Goal: Task Accomplishment & Management: Complete application form

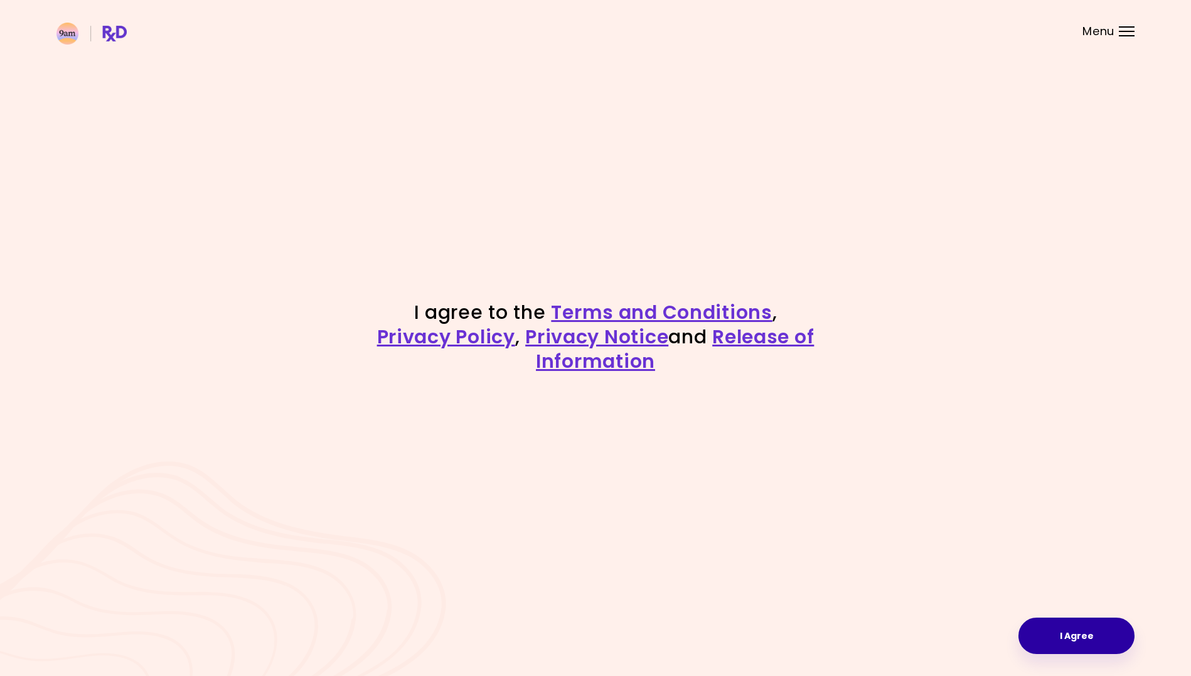
click at [1091, 630] on button "I Agree" at bounding box center [1076, 635] width 116 height 36
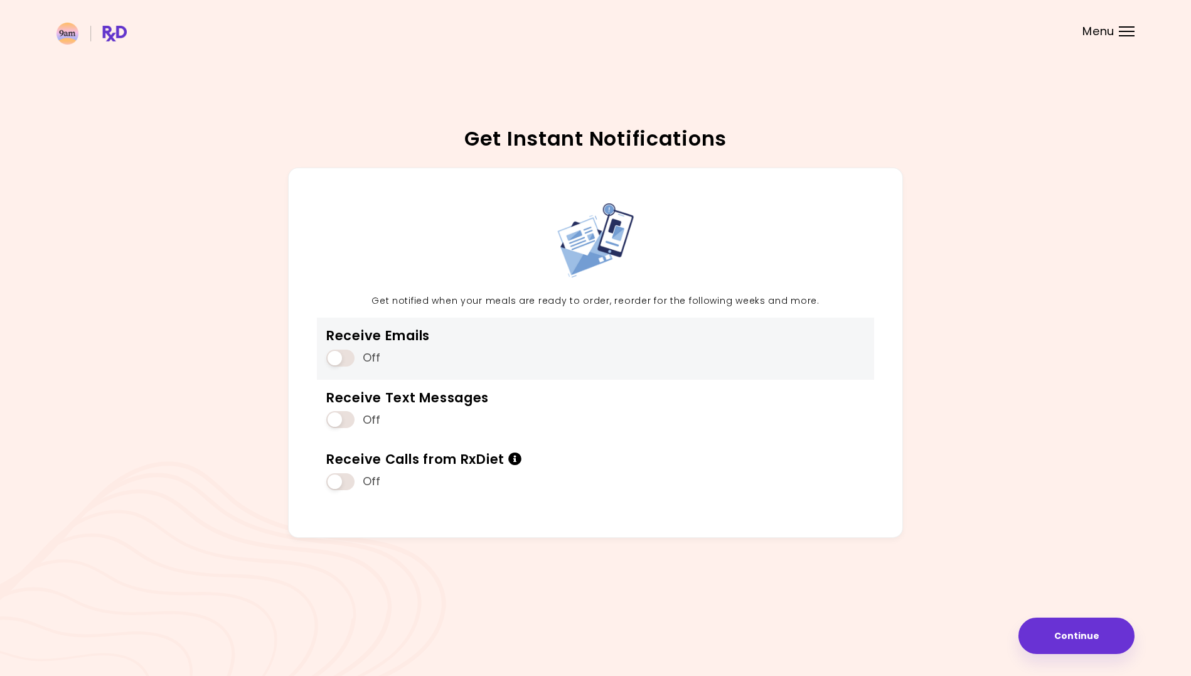
click at [346, 360] on span at bounding box center [340, 357] width 28 height 17
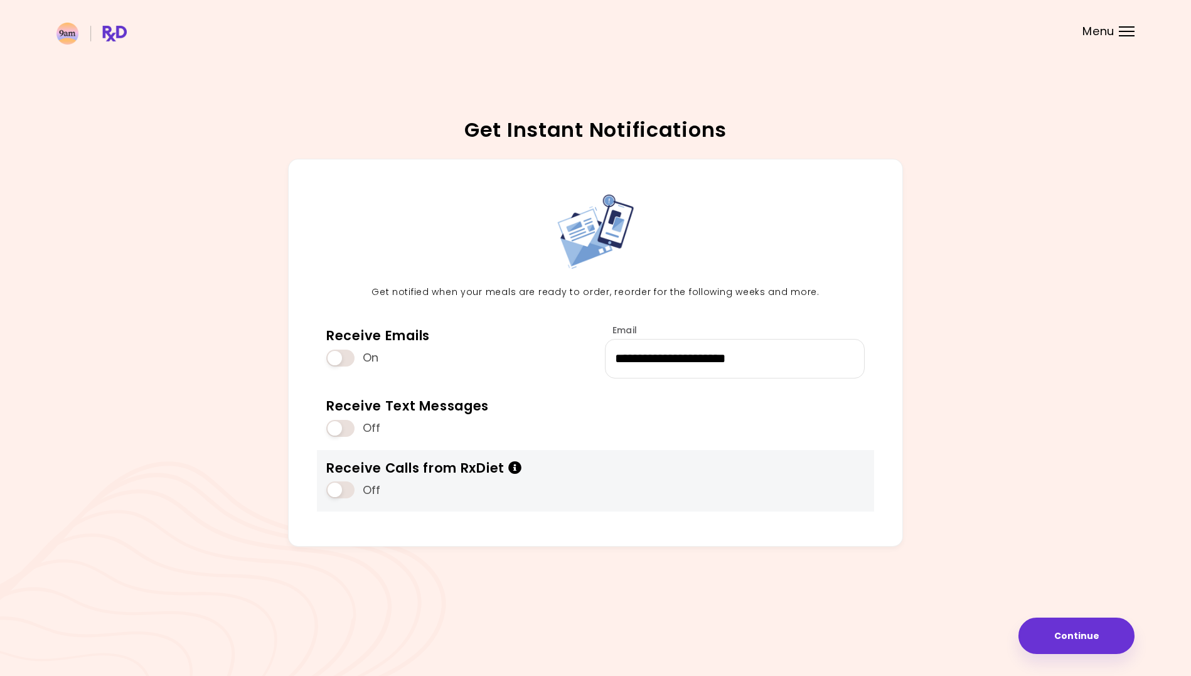
click at [341, 491] on span at bounding box center [340, 489] width 28 height 17
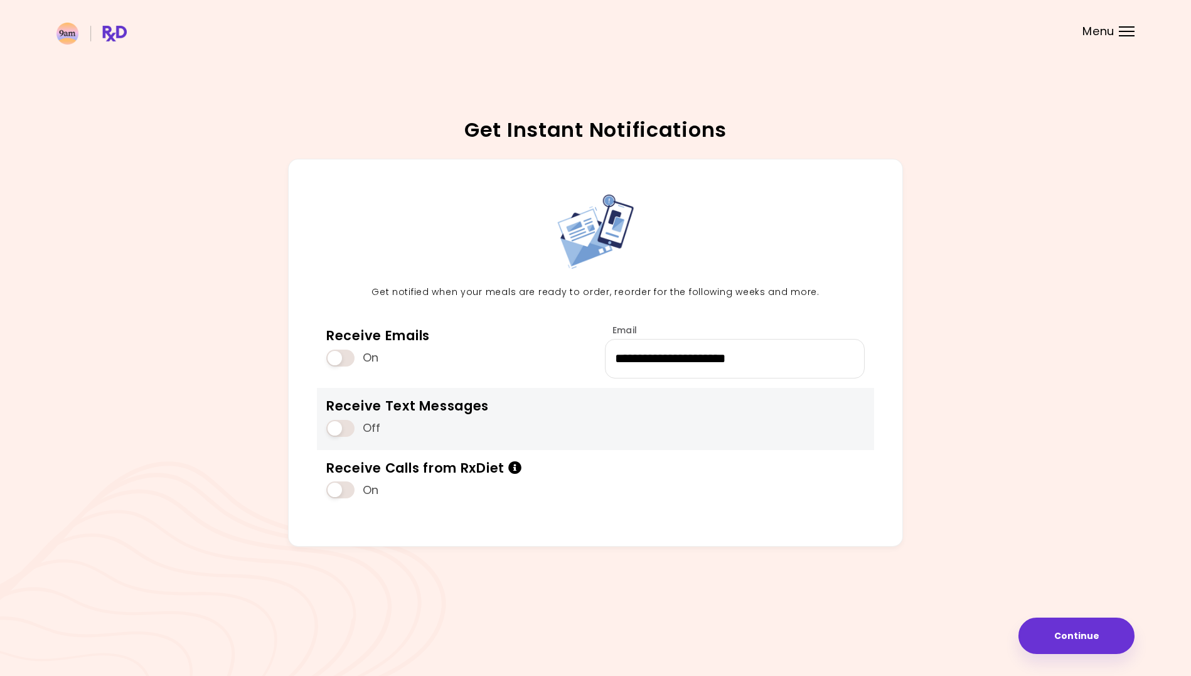
click at [349, 434] on span at bounding box center [340, 428] width 28 height 17
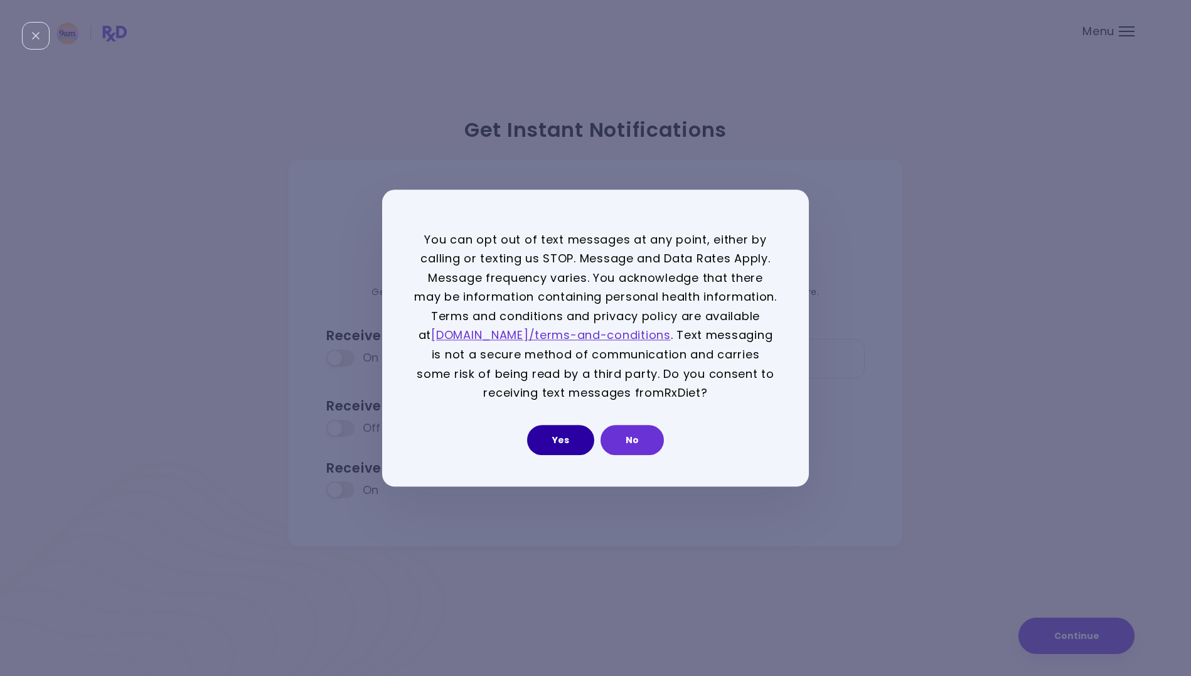
click at [563, 433] on button "Yes" at bounding box center [560, 440] width 67 height 30
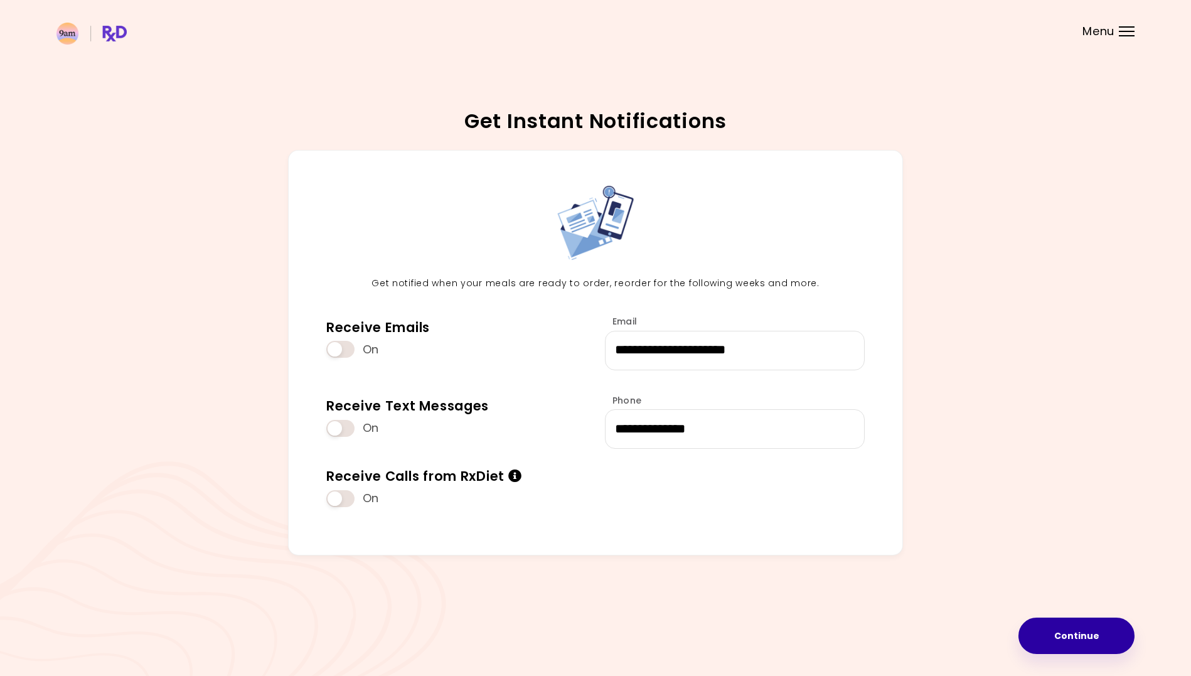
click at [1068, 631] on button "Continue" at bounding box center [1076, 635] width 116 height 36
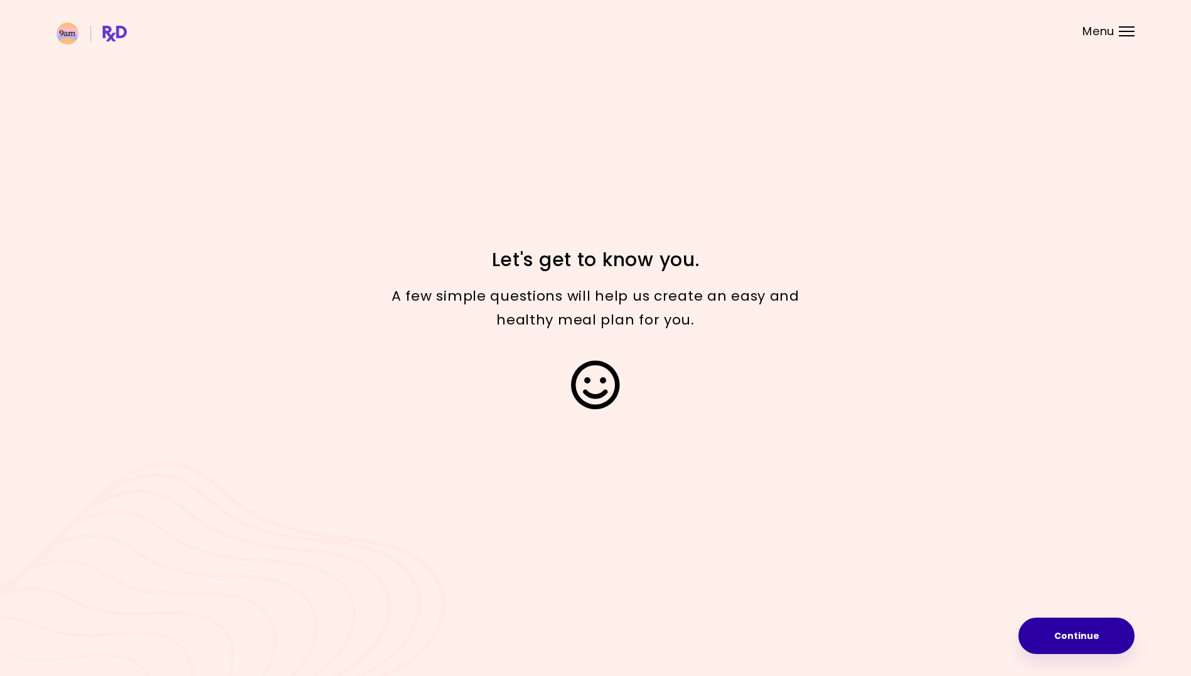
click at [1072, 637] on button "Continue" at bounding box center [1076, 635] width 116 height 36
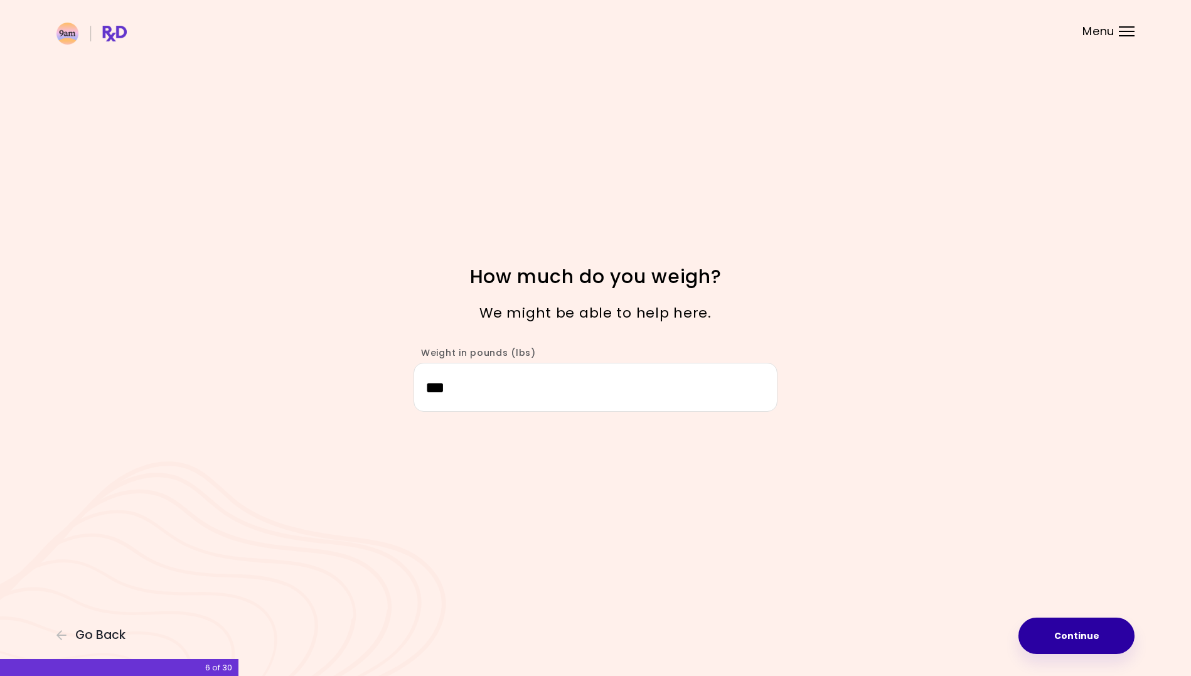
click at [1067, 636] on button "Continue" at bounding box center [1076, 635] width 116 height 36
select select "****"
click at [1093, 627] on button "Continue" at bounding box center [1076, 635] width 116 height 36
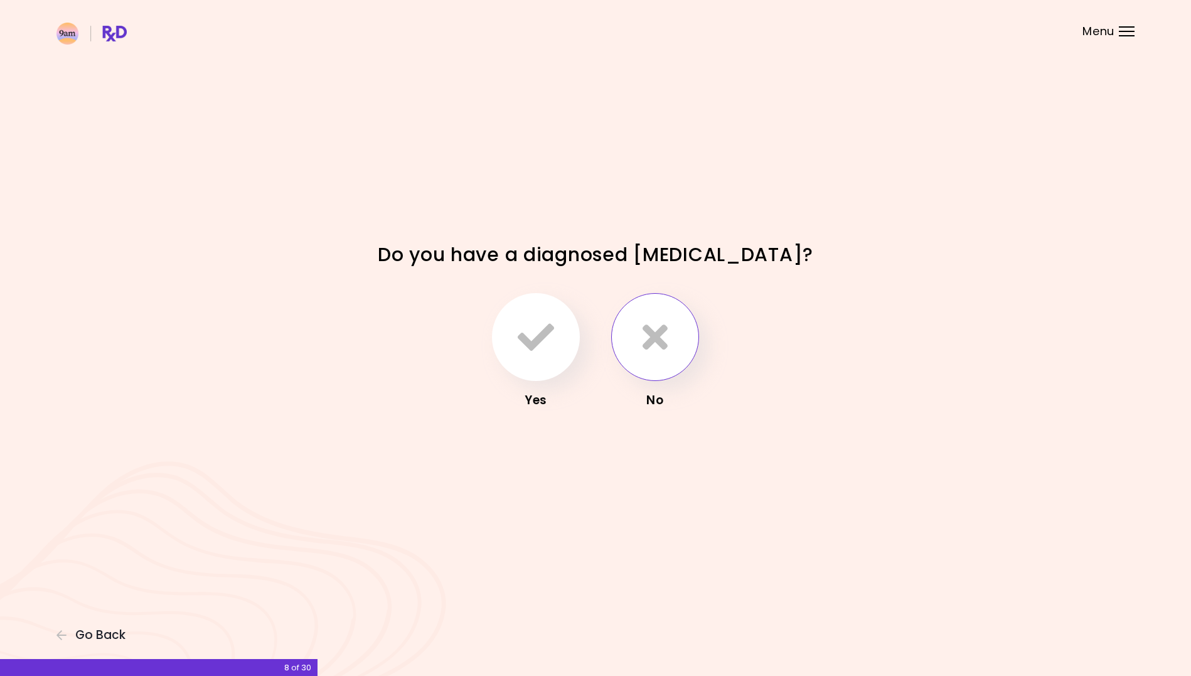
click at [647, 354] on icon "button" at bounding box center [654, 337] width 25 height 36
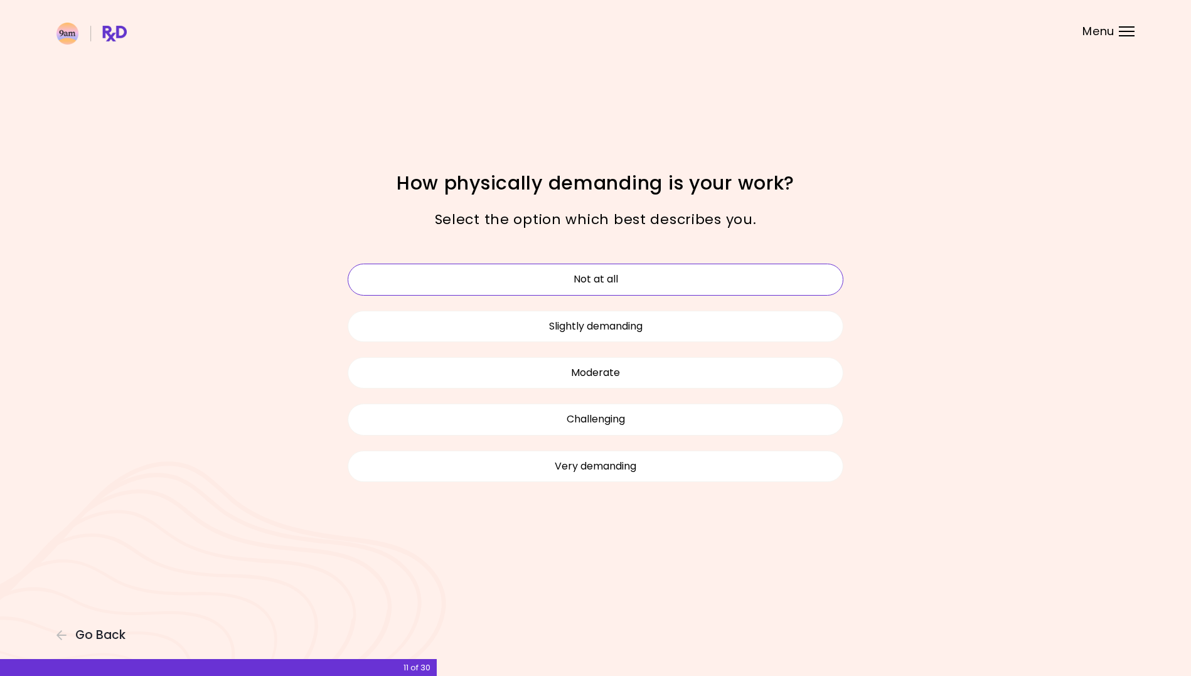
click at [650, 274] on button "Not at all" at bounding box center [596, 278] width 496 height 31
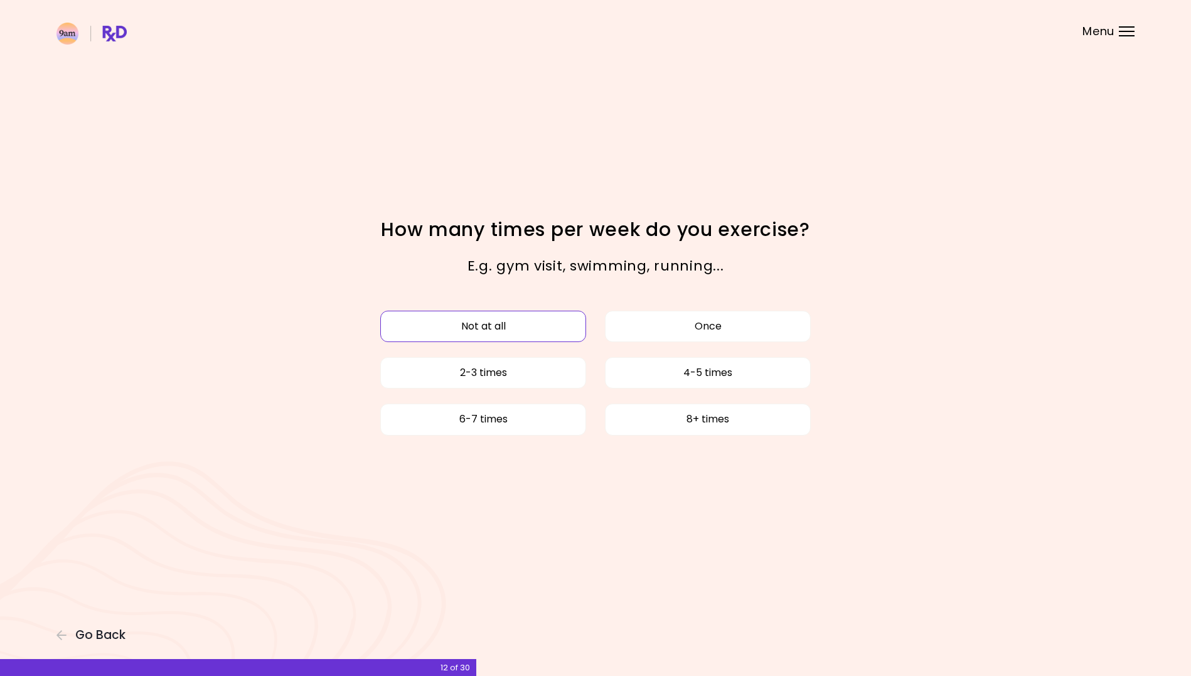
click at [499, 321] on button "Not at all" at bounding box center [483, 326] width 206 height 31
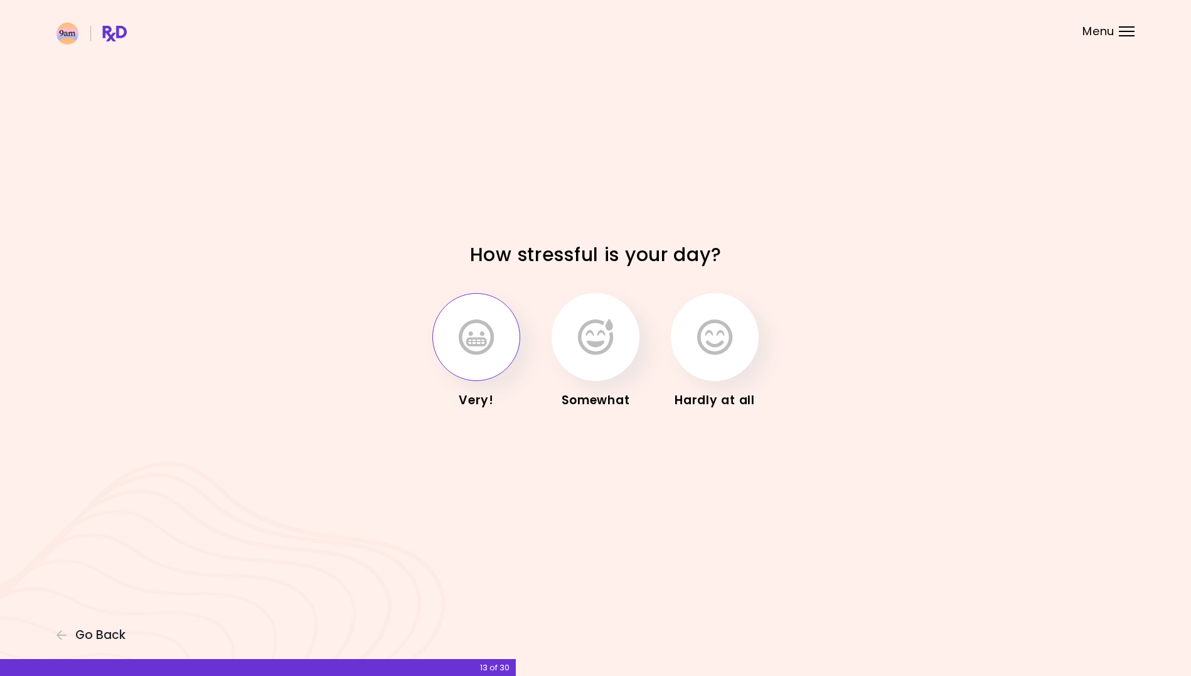
click at [484, 329] on icon "button" at bounding box center [476, 337] width 35 height 36
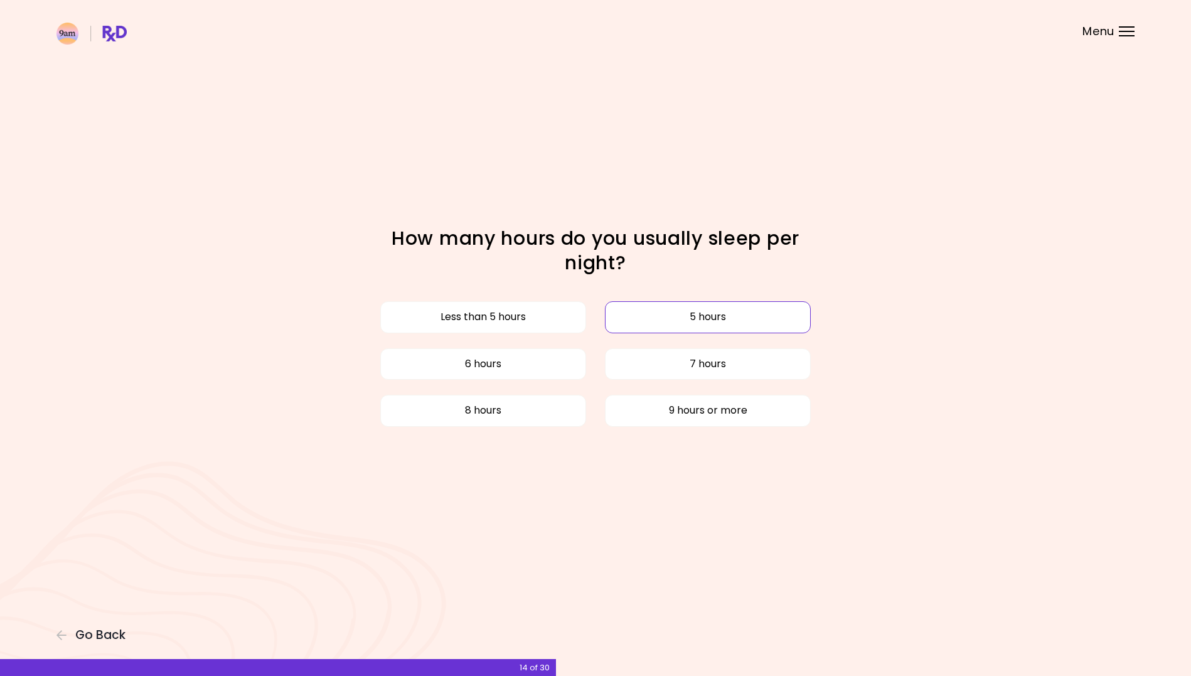
click at [691, 314] on button "5 hours" at bounding box center [708, 316] width 206 height 31
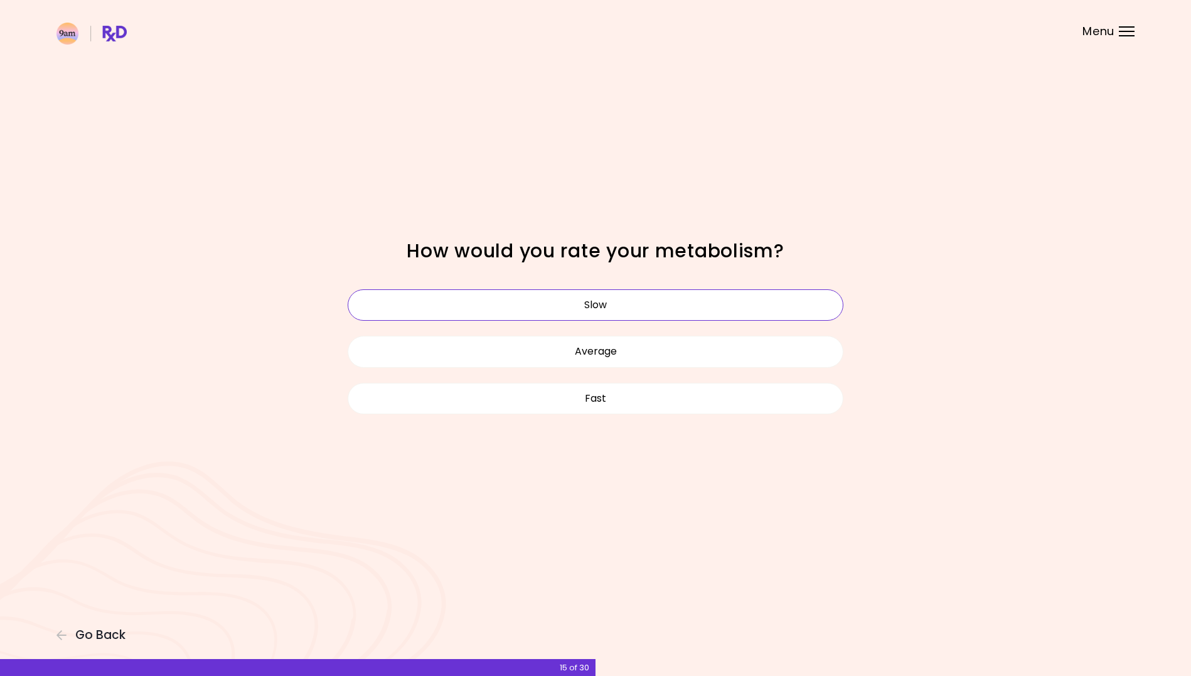
click at [563, 313] on button "Slow" at bounding box center [596, 304] width 496 height 31
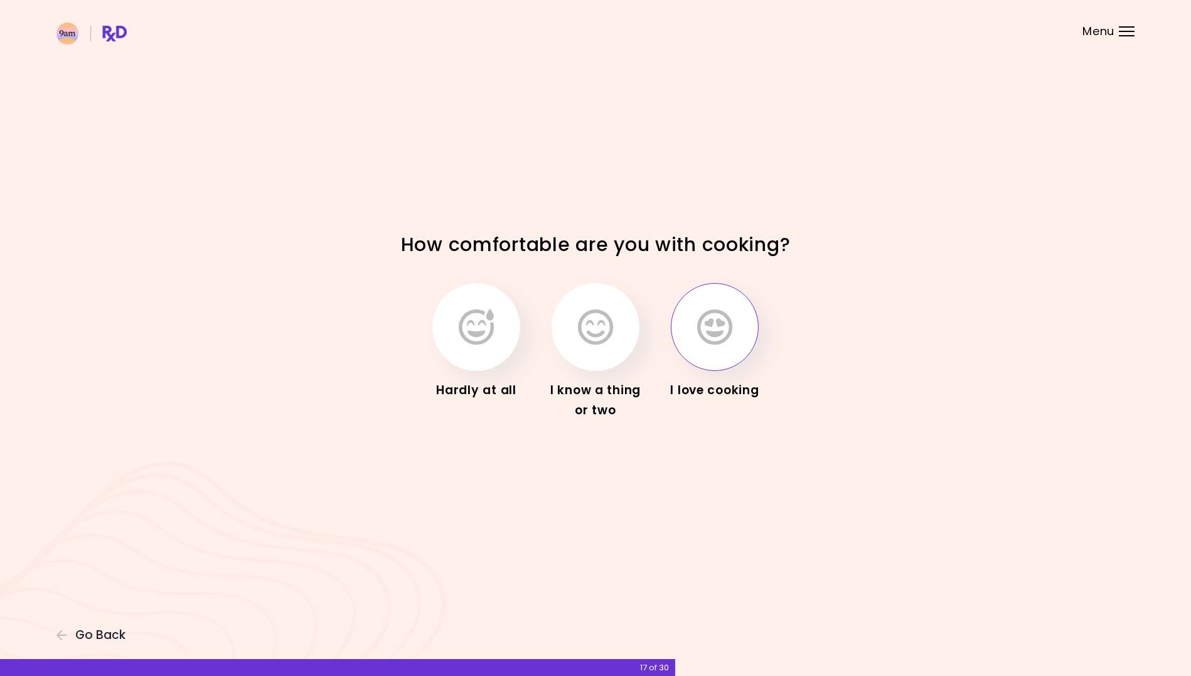
click at [721, 343] on icon "button" at bounding box center [714, 327] width 35 height 36
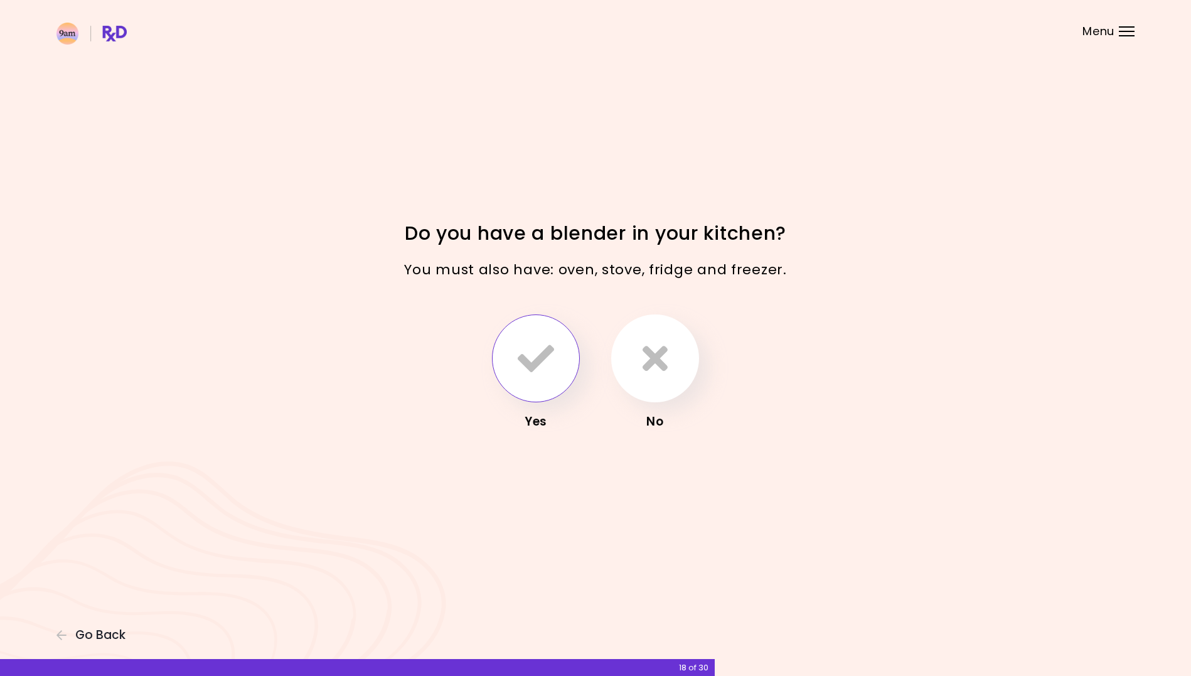
click at [540, 366] on icon "button" at bounding box center [536, 358] width 36 height 36
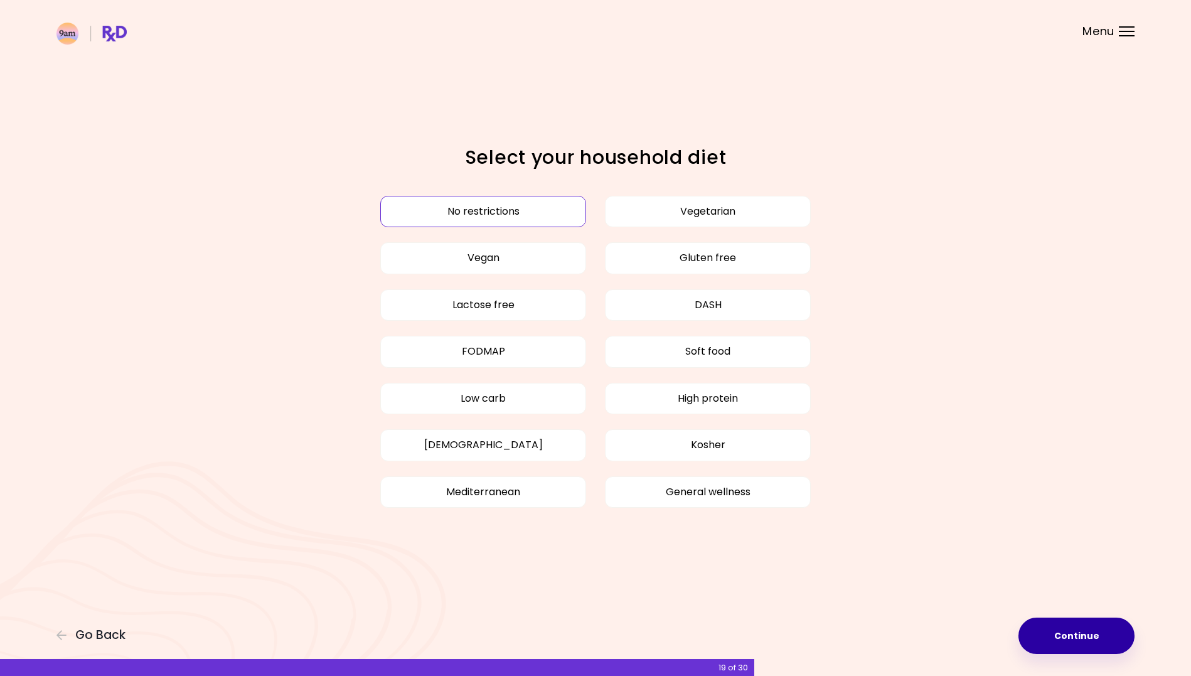
click at [1046, 635] on button "Continue" at bounding box center [1076, 635] width 116 height 36
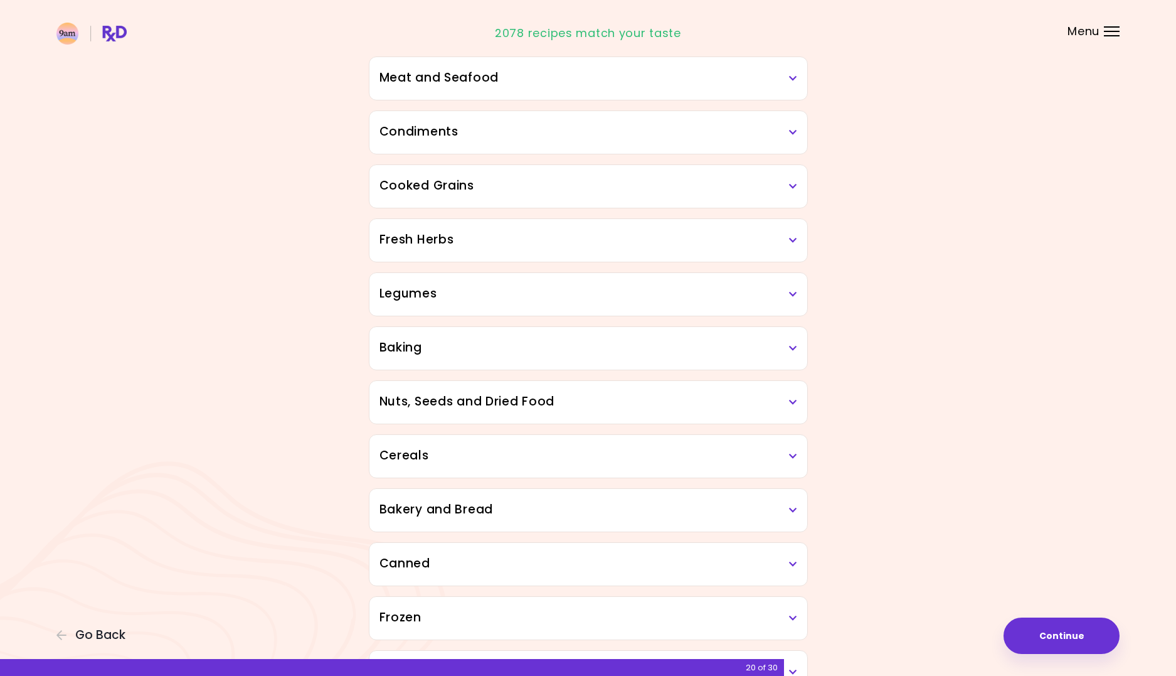
scroll to position [434, 0]
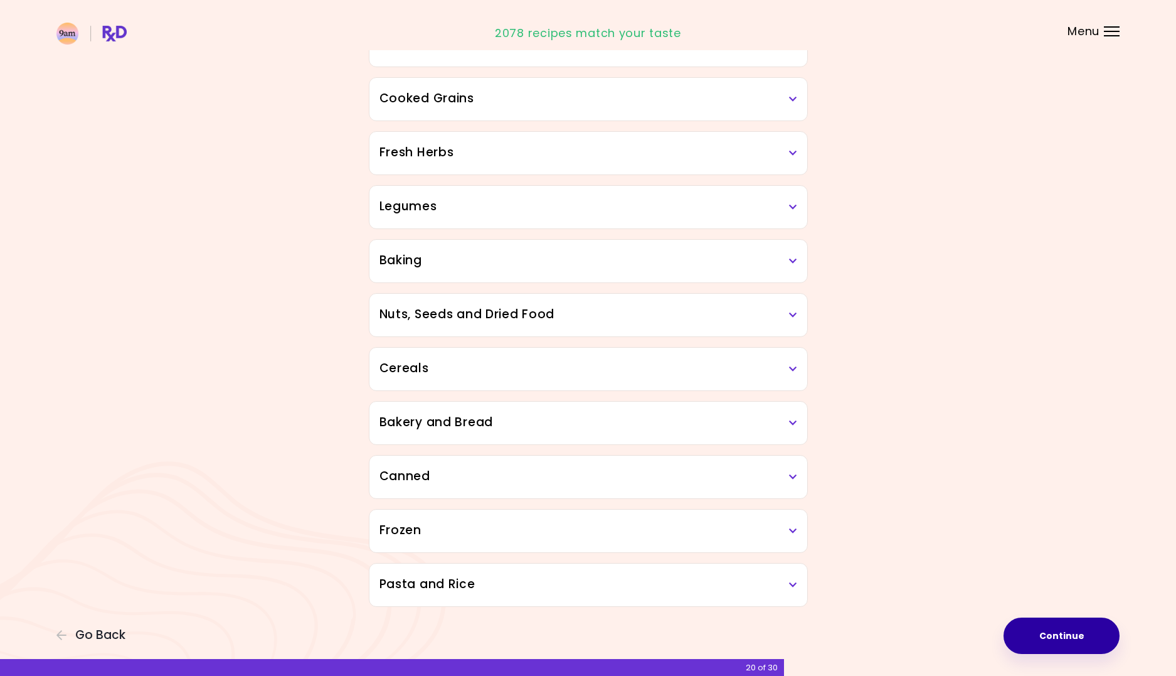
click at [1089, 634] on button "Continue" at bounding box center [1062, 635] width 116 height 36
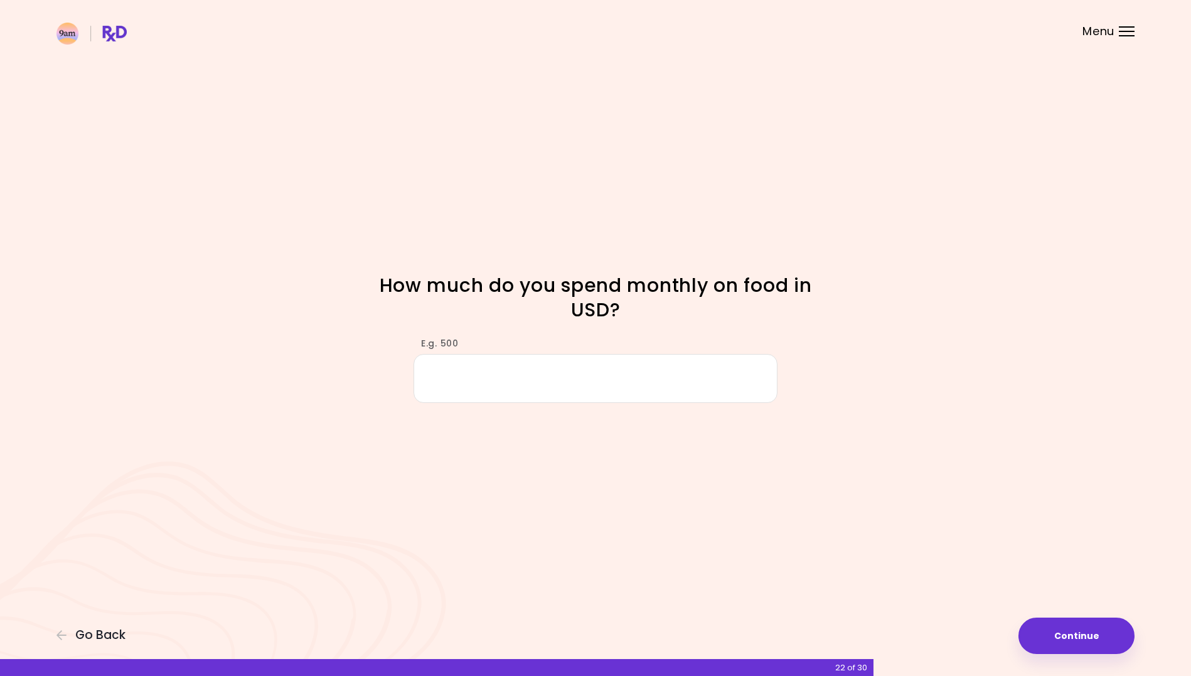
click at [508, 385] on input "E.g. 500" at bounding box center [595, 378] width 364 height 48
type input "***"
click at [1038, 639] on button "Continue" at bounding box center [1076, 635] width 116 height 36
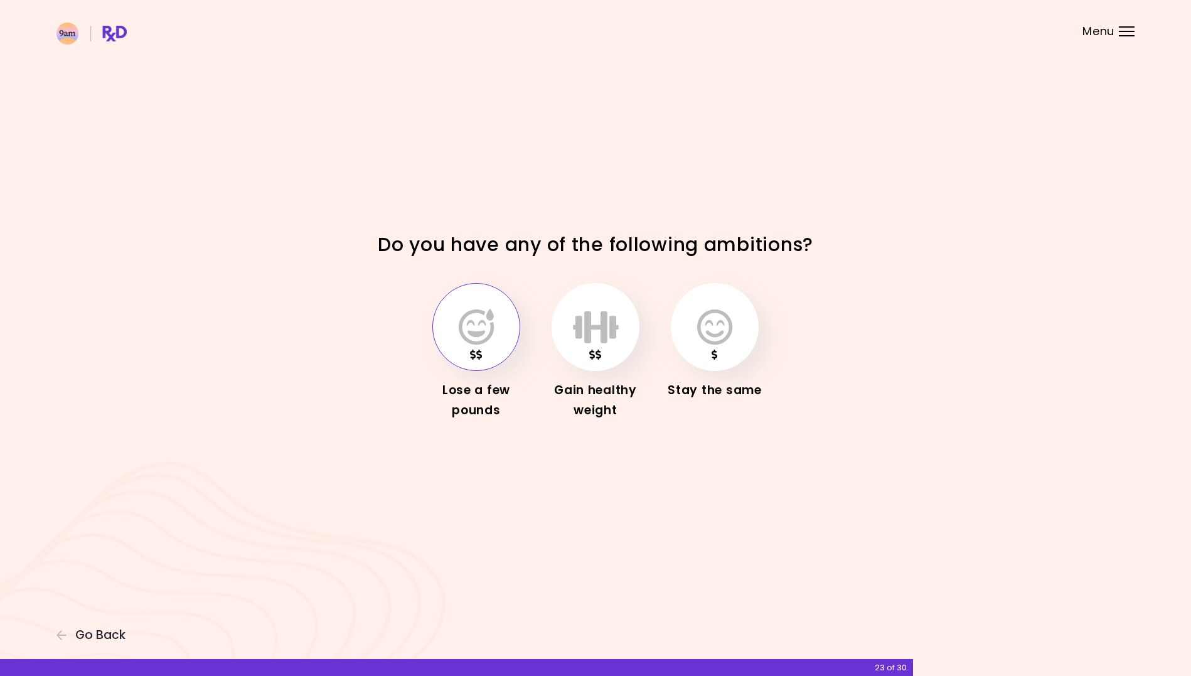
click at [454, 344] on button "button" at bounding box center [476, 327] width 88 height 88
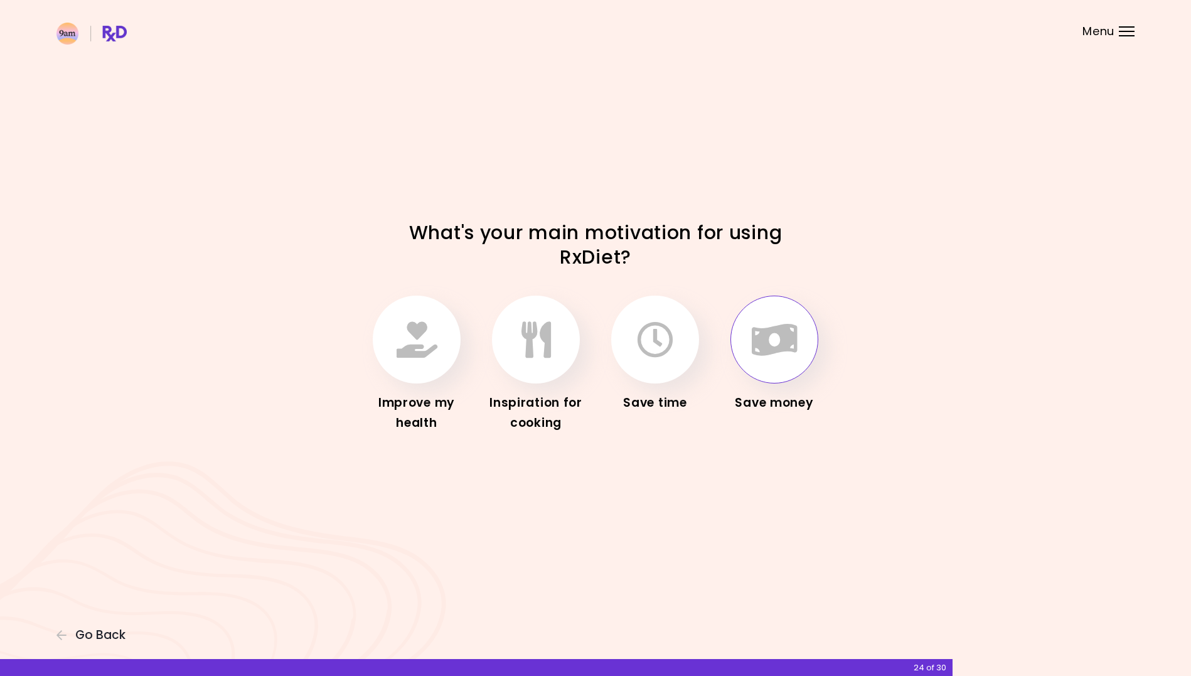
click at [785, 349] on icon "button" at bounding box center [775, 339] width 46 height 36
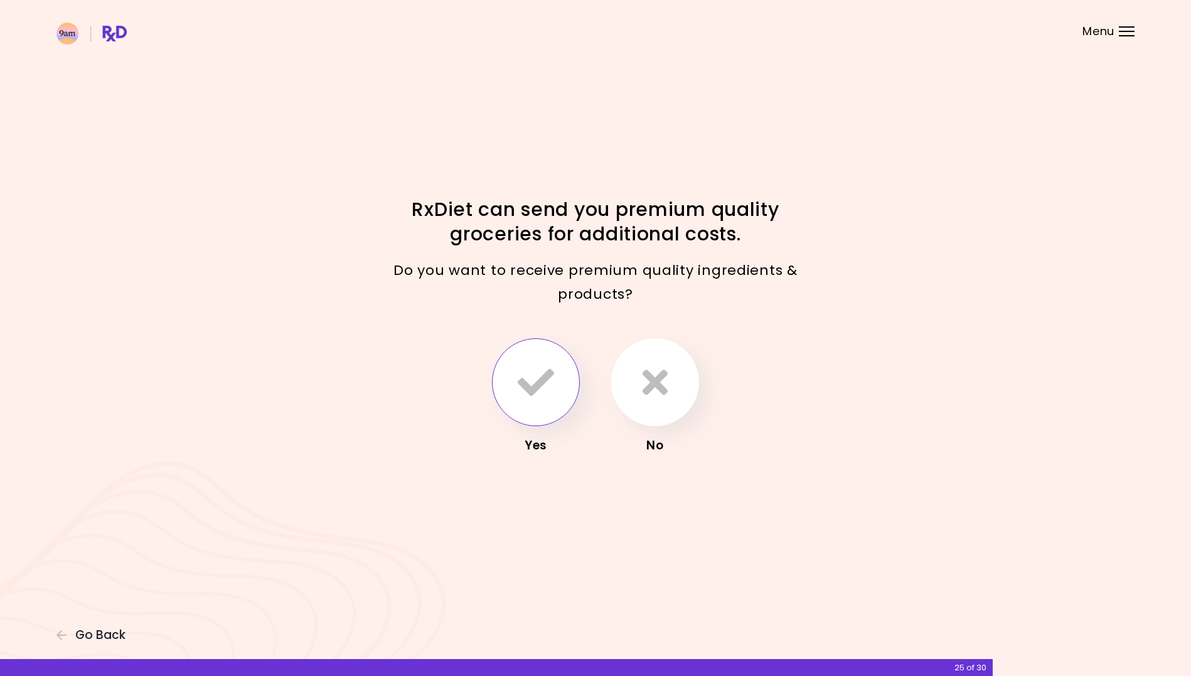
click at [530, 378] on icon "button" at bounding box center [536, 382] width 36 height 36
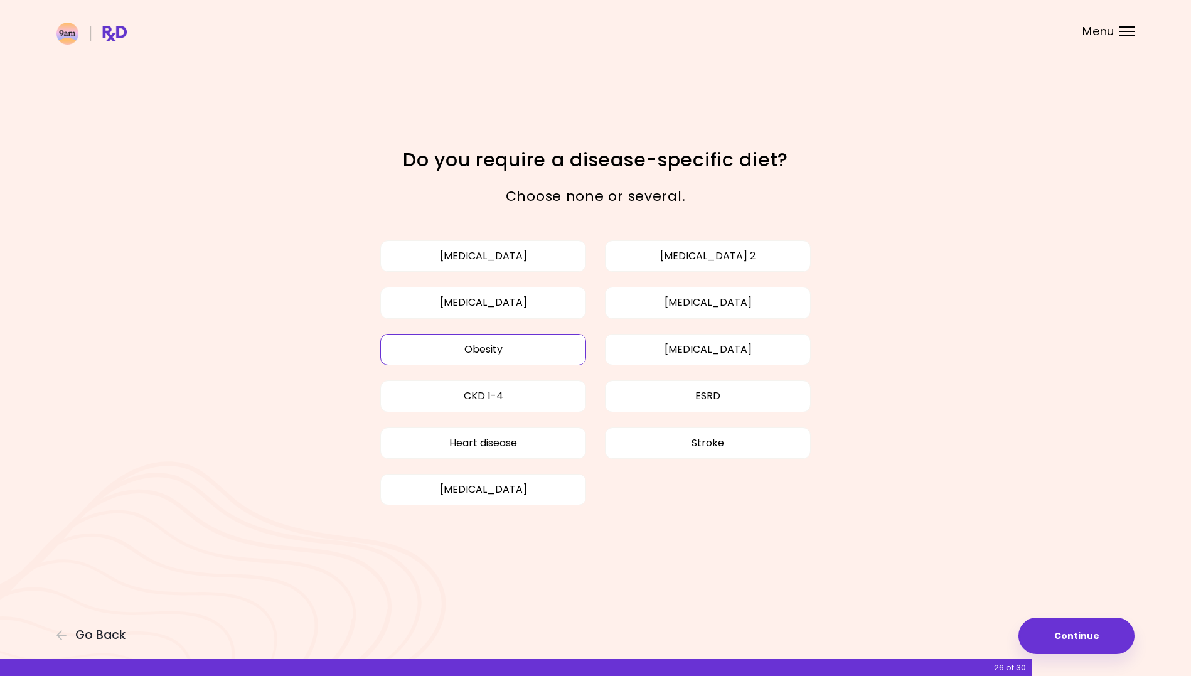
click at [523, 353] on button "Obesity" at bounding box center [483, 349] width 206 height 31
click at [1070, 636] on button "Continue" at bounding box center [1076, 635] width 116 height 36
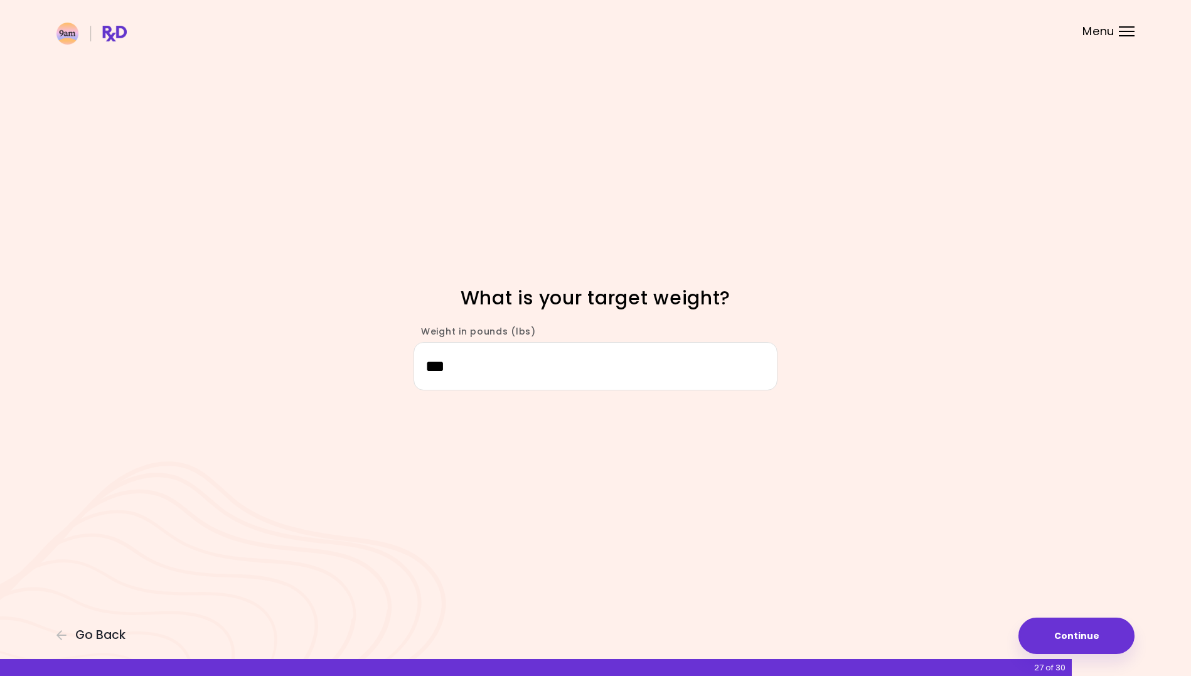
drag, startPoint x: 499, startPoint y: 372, endPoint x: 381, endPoint y: 363, distance: 118.3
click at [381, 357] on div "Weight in pounds (lbs) ***" at bounding box center [595, 351] width 602 height 77
type input "***"
drag, startPoint x: 1059, startPoint y: 629, endPoint x: 1068, endPoint y: 604, distance: 26.0
click at [1060, 627] on button "Continue" at bounding box center [1076, 635] width 116 height 36
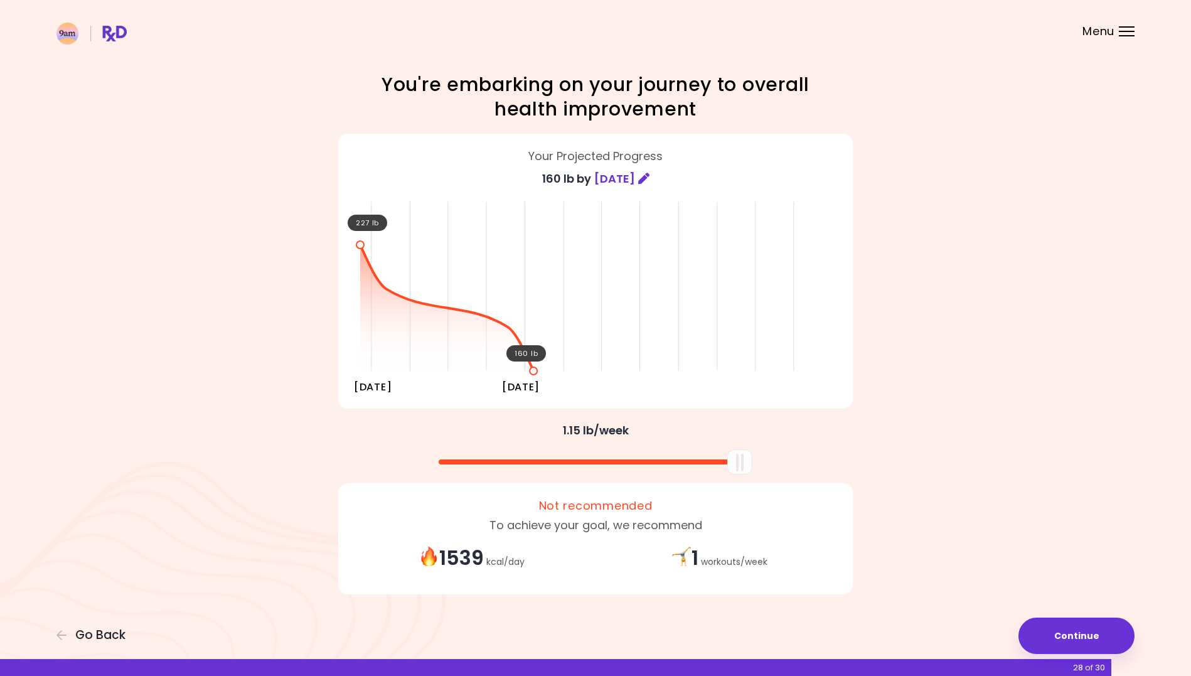
drag, startPoint x: 598, startPoint y: 476, endPoint x: 748, endPoint y: 413, distance: 163.4
click at [748, 413] on div "You're embarking on your journey to overall health improvement Your Projected P…" at bounding box center [595, 337] width 602 height 531
drag, startPoint x: 737, startPoint y: 464, endPoint x: 679, endPoint y: 480, distance: 59.8
click at [679, 480] on div "You're embarking on your journey to overall health improvement Your Projected P…" at bounding box center [595, 337] width 602 height 531
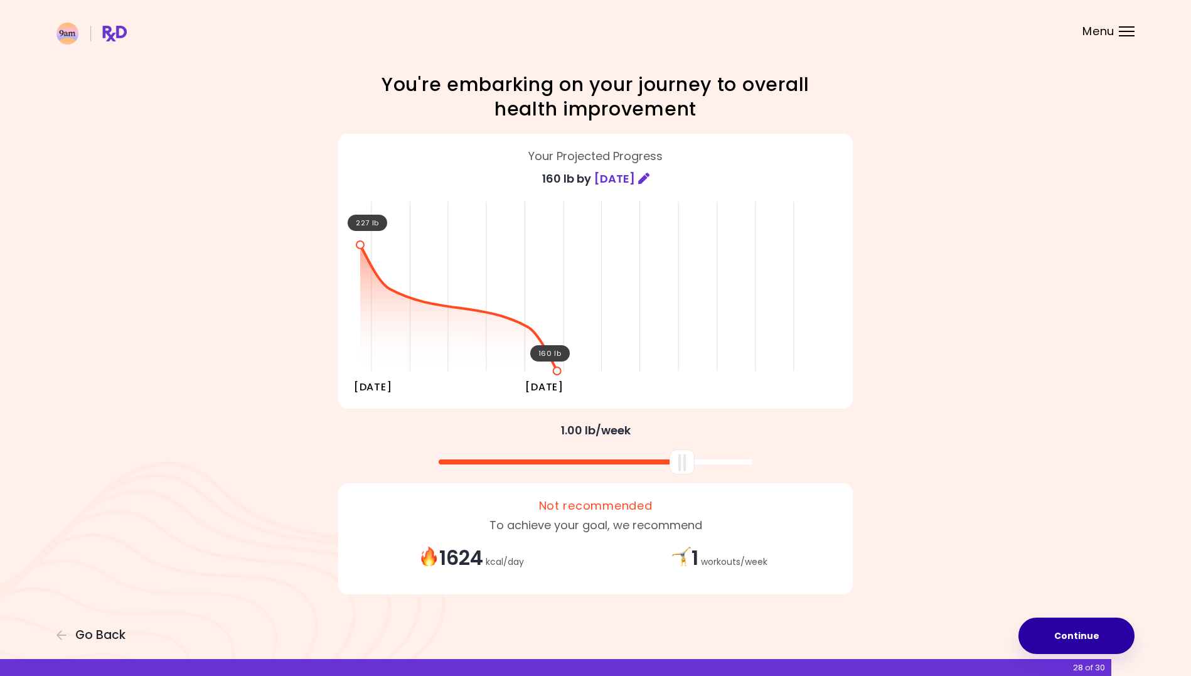
click at [1060, 627] on button "Continue" at bounding box center [1076, 635] width 116 height 36
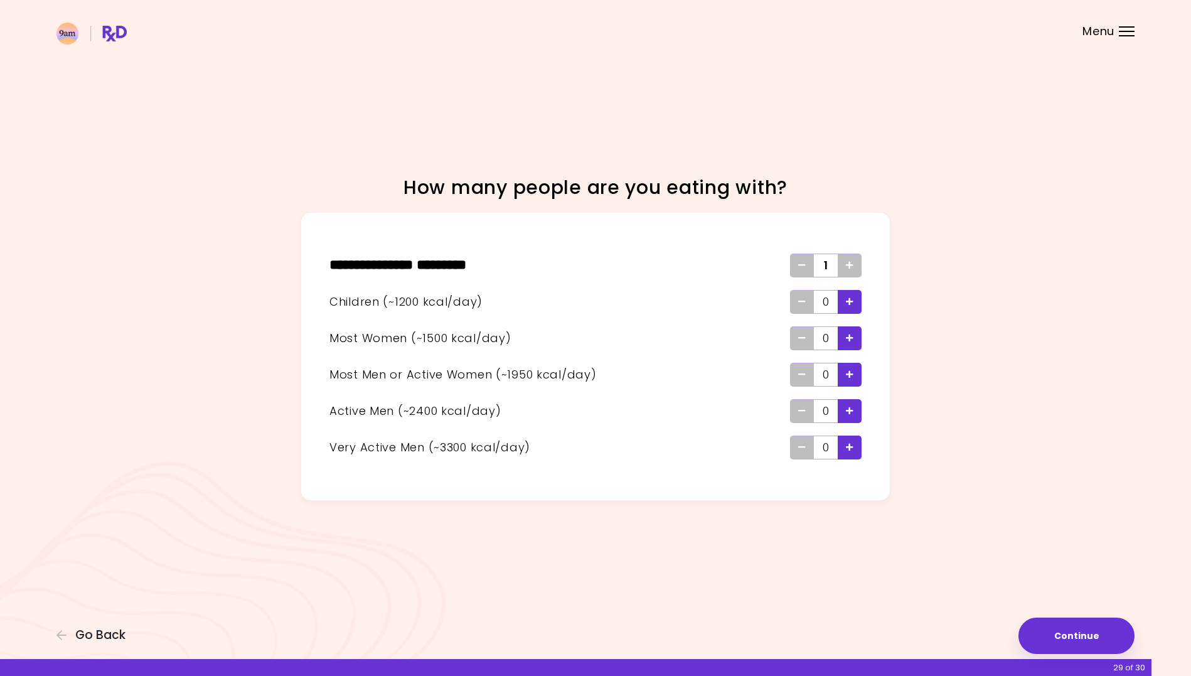
click at [849, 301] on icon "Add - Child" at bounding box center [850, 301] width 8 height 8
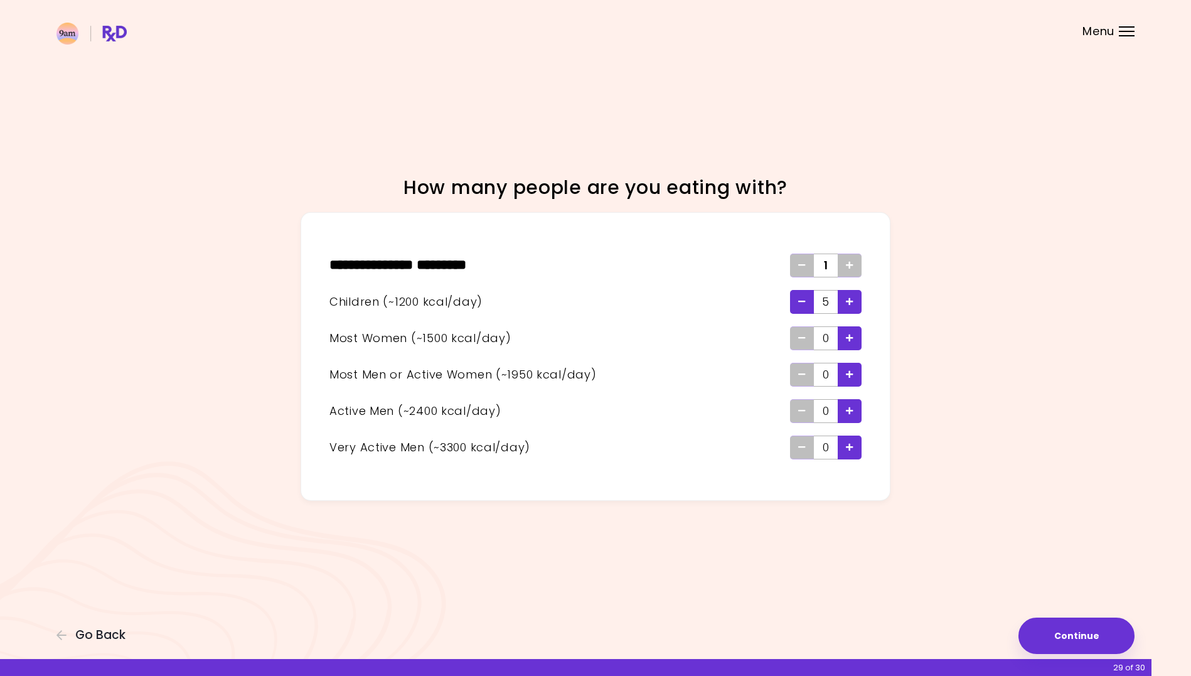
click at [836, 415] on div "0" at bounding box center [826, 411] width 24 height 24
drag, startPoint x: 848, startPoint y: 412, endPoint x: 864, endPoint y: 417, distance: 16.3
click at [848, 412] on icon "Add - Active Man" at bounding box center [850, 411] width 8 height 8
click at [1082, 632] on button "Continue" at bounding box center [1076, 635] width 116 height 36
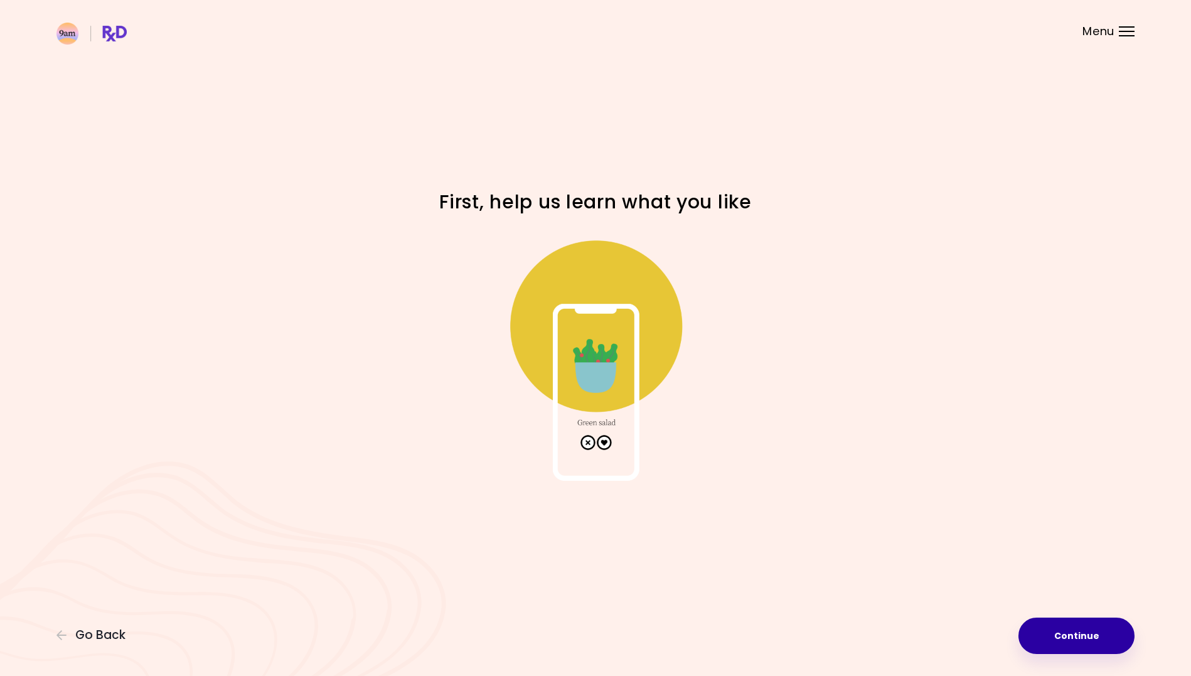
click at [1077, 631] on button "Continue" at bounding box center [1076, 635] width 116 height 36
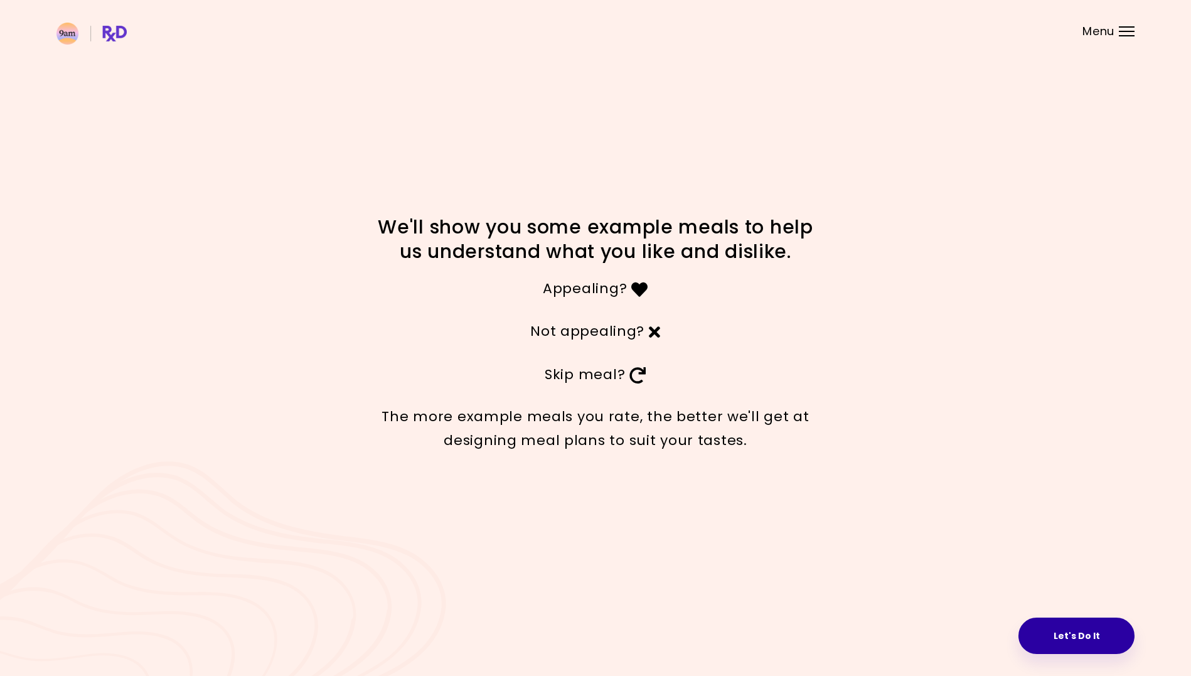
click at [1078, 639] on button "Let's Do It" at bounding box center [1076, 635] width 116 height 36
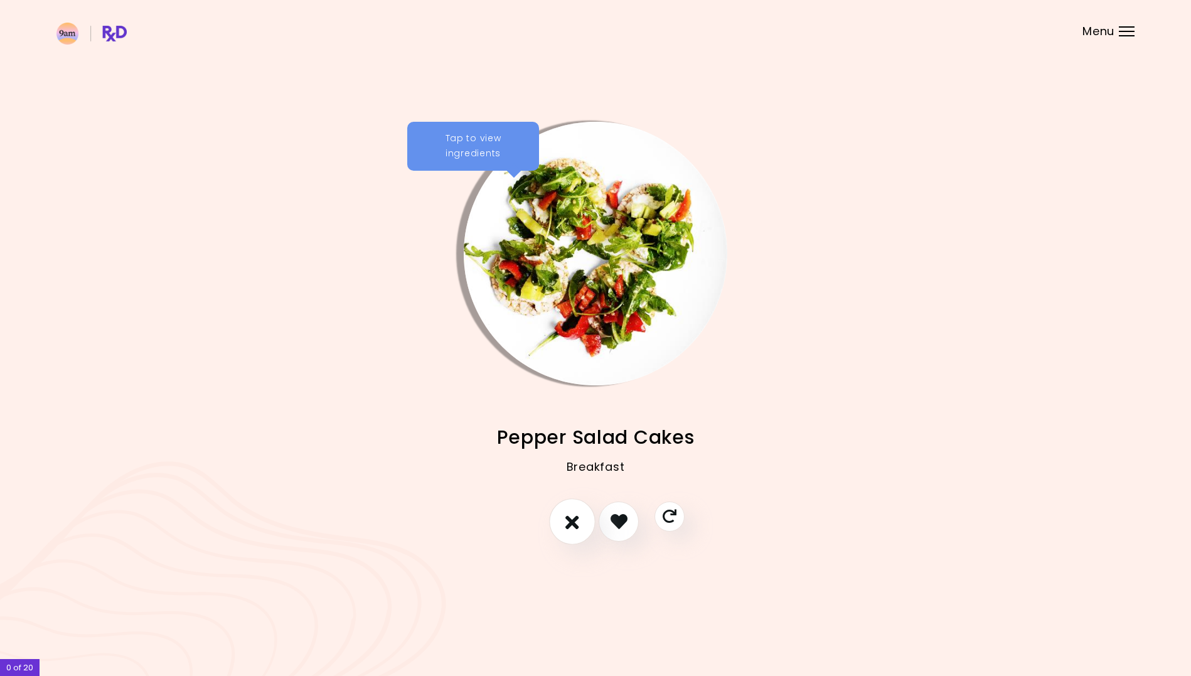
click at [575, 518] on icon "I don't like this recipe" at bounding box center [572, 520] width 14 height 19
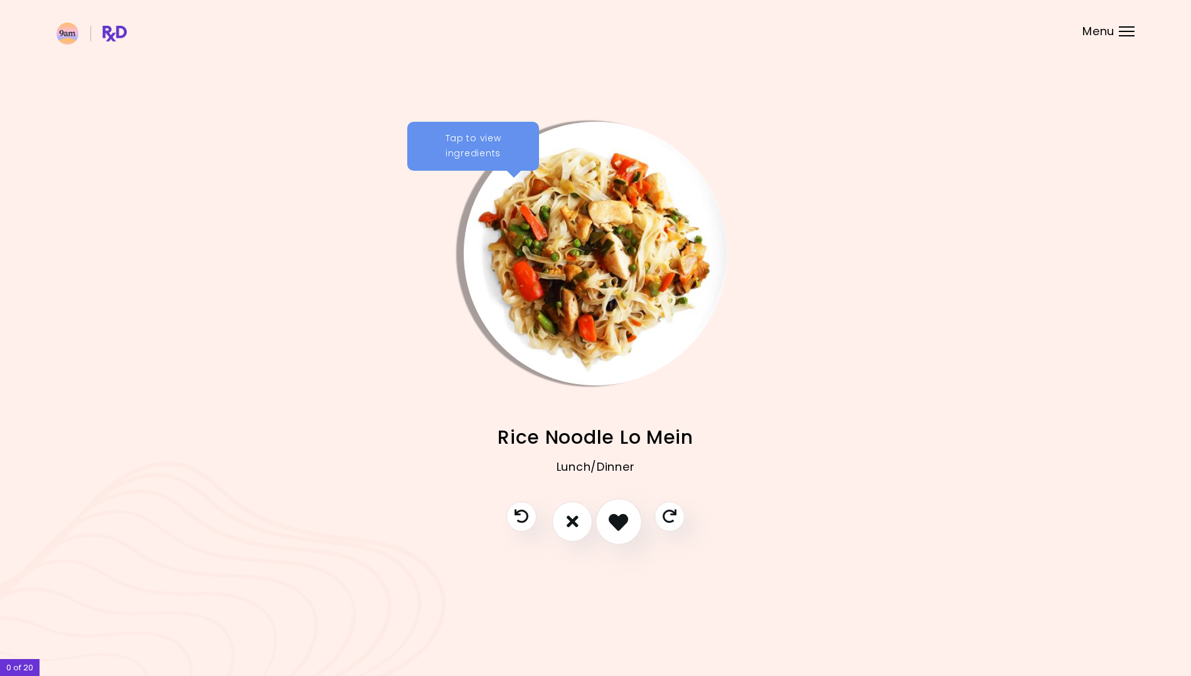
click at [616, 523] on icon "I like this recipe" at bounding box center [618, 520] width 19 height 19
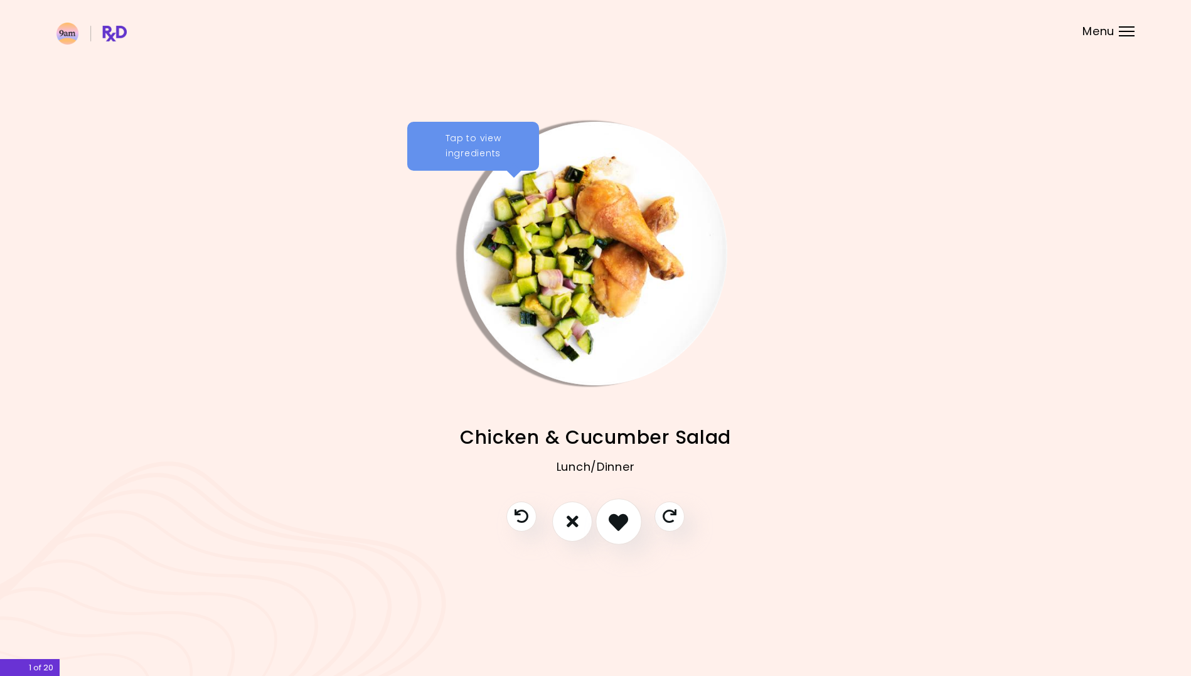
click at [616, 523] on icon "I like this recipe" at bounding box center [618, 520] width 19 height 19
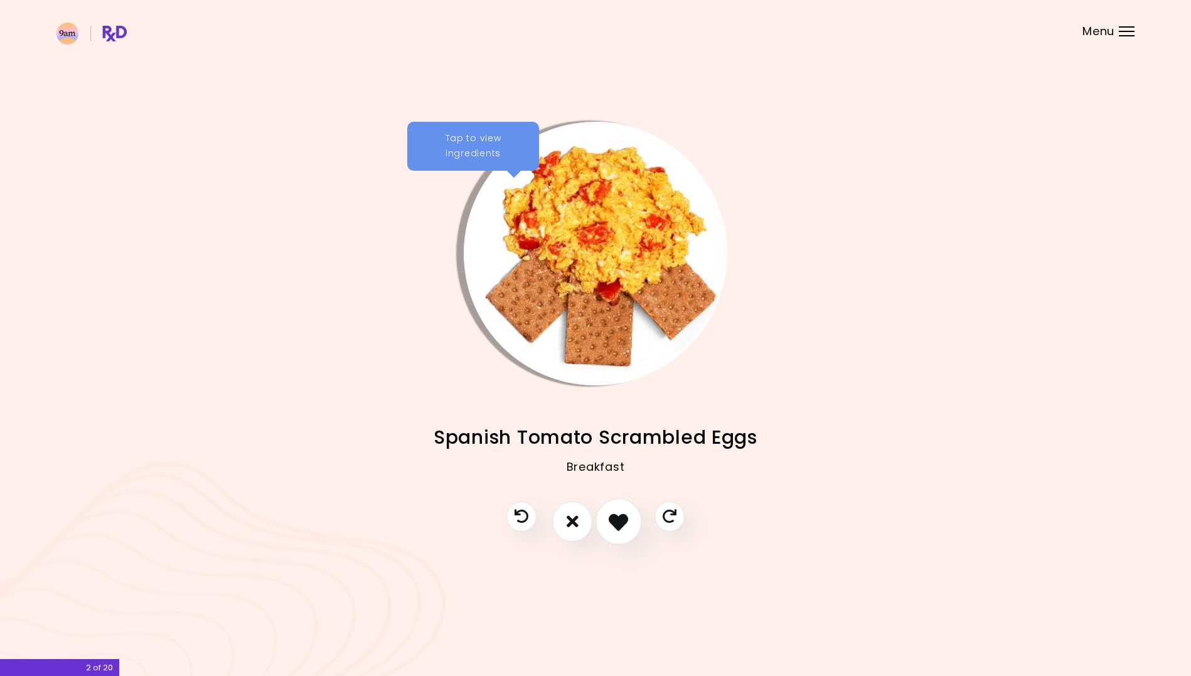
click at [616, 523] on icon "I like this recipe" at bounding box center [618, 520] width 19 height 19
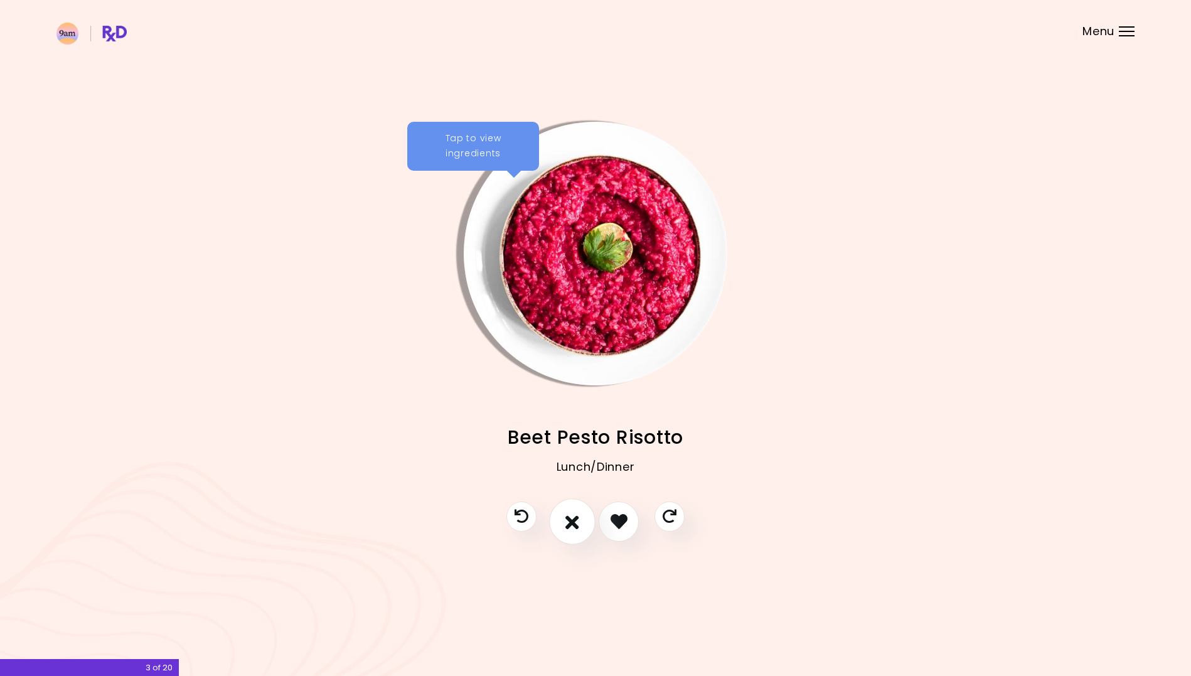
click at [562, 521] on button "I don't like this recipe" at bounding box center [572, 521] width 46 height 46
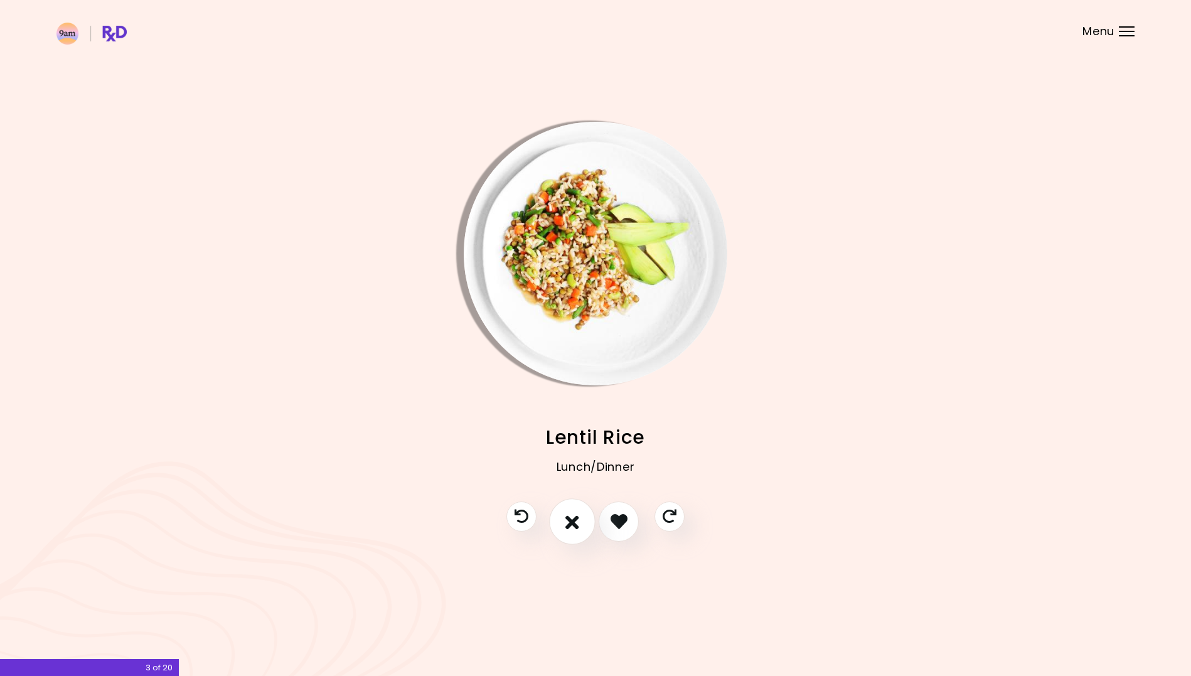
click at [568, 521] on icon "I don't like this recipe" at bounding box center [572, 520] width 14 height 19
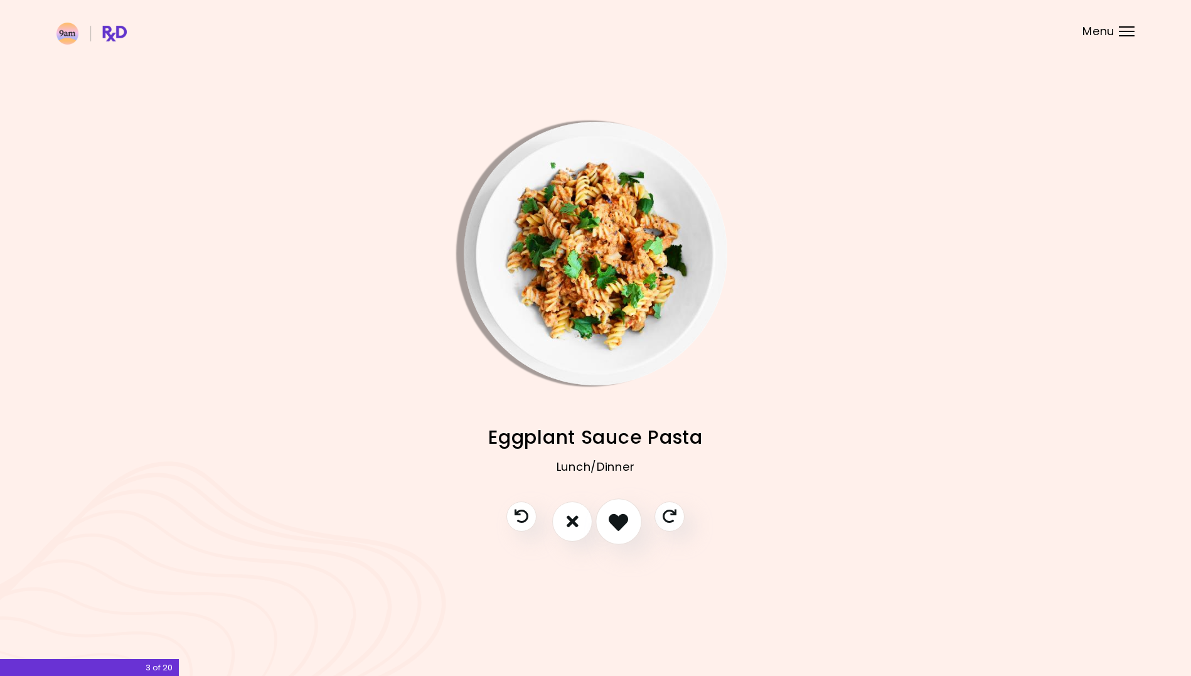
click at [611, 521] on icon "I like this recipe" at bounding box center [618, 520] width 19 height 19
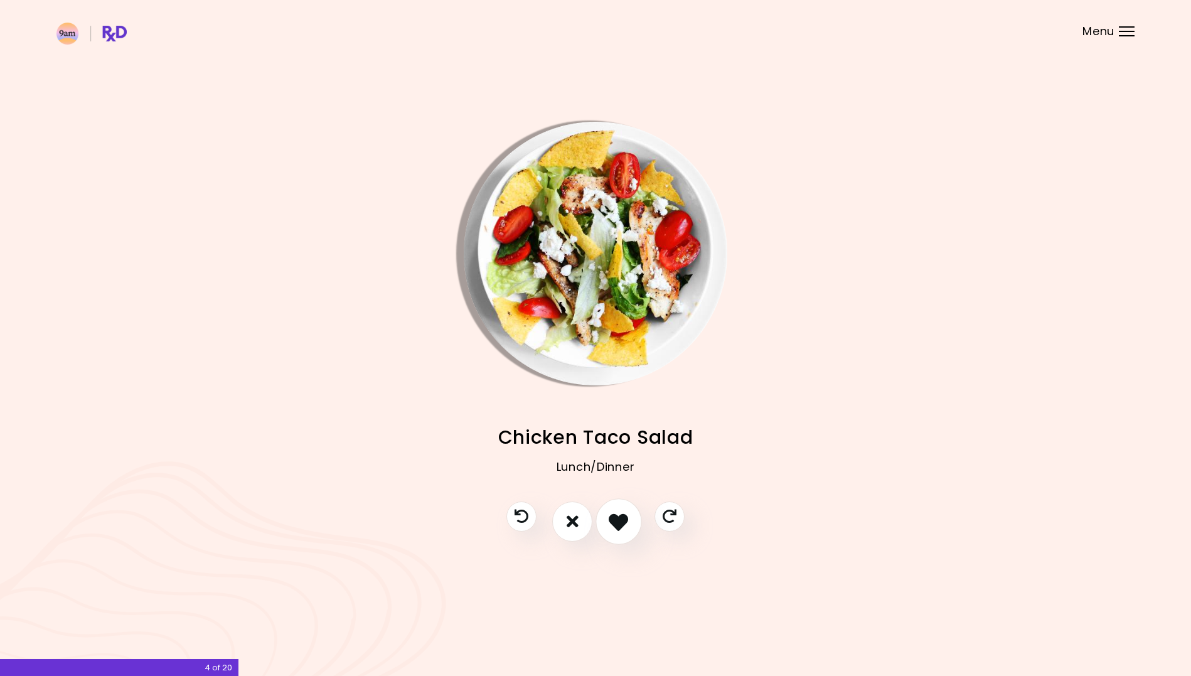
click at [614, 522] on icon "I like this recipe" at bounding box center [618, 520] width 19 height 19
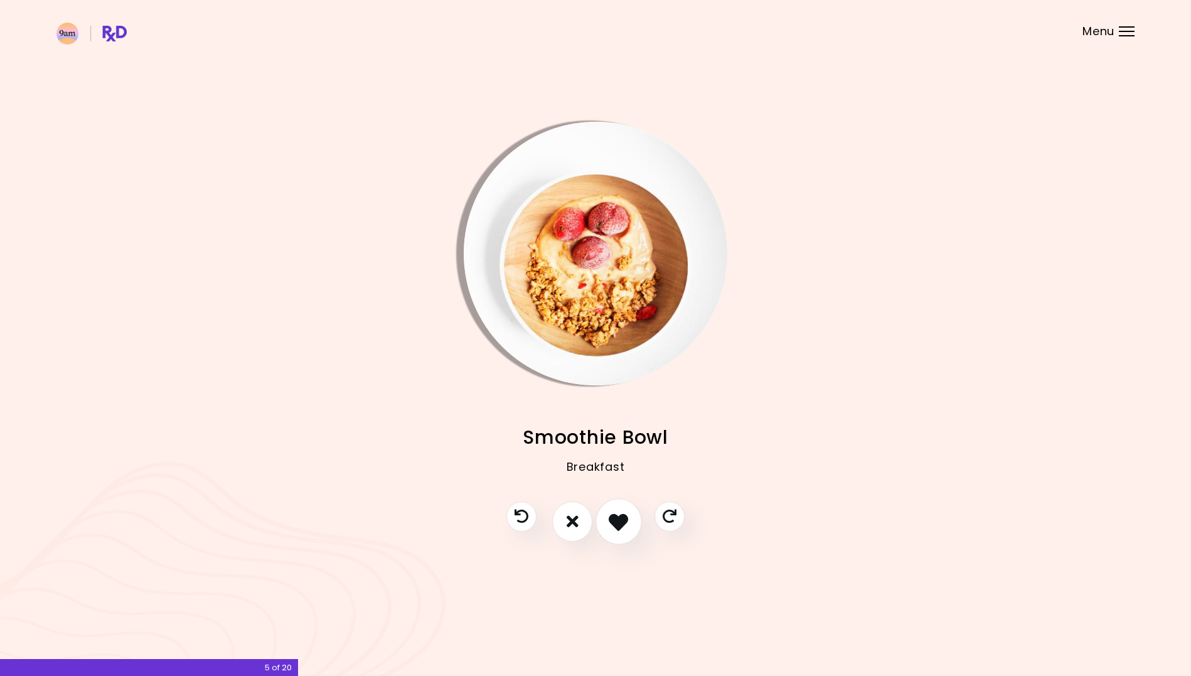
click at [614, 522] on icon "I like this recipe" at bounding box center [618, 520] width 19 height 19
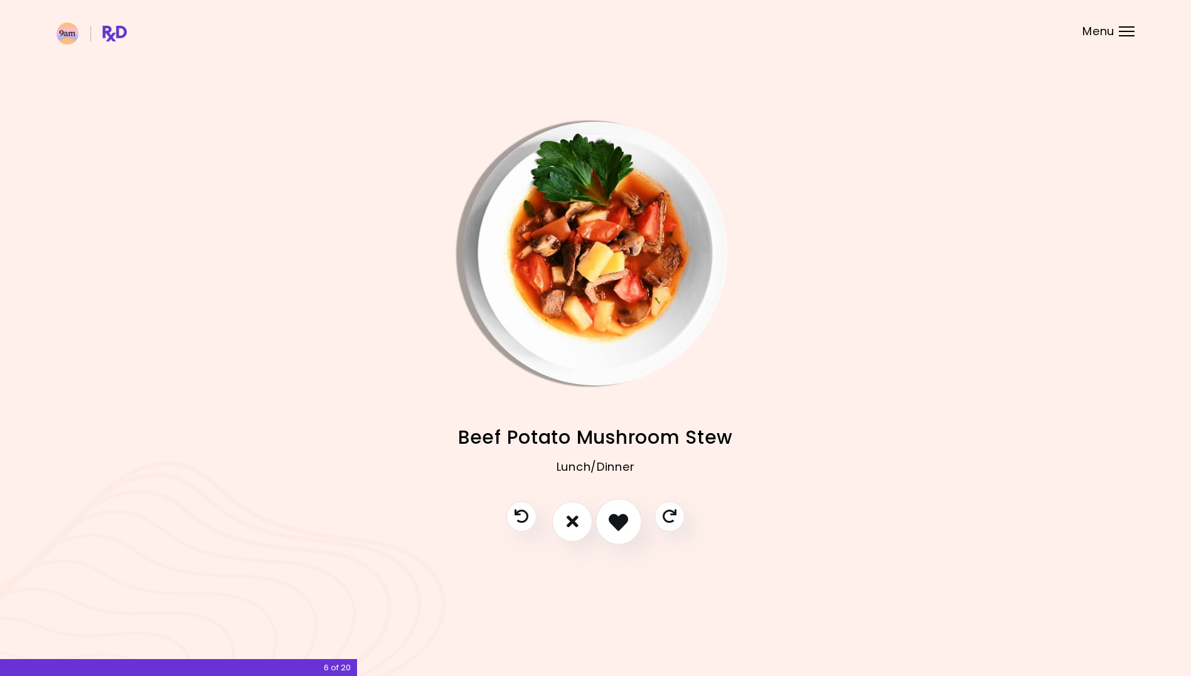
click at [614, 522] on icon "I like this recipe" at bounding box center [618, 520] width 19 height 19
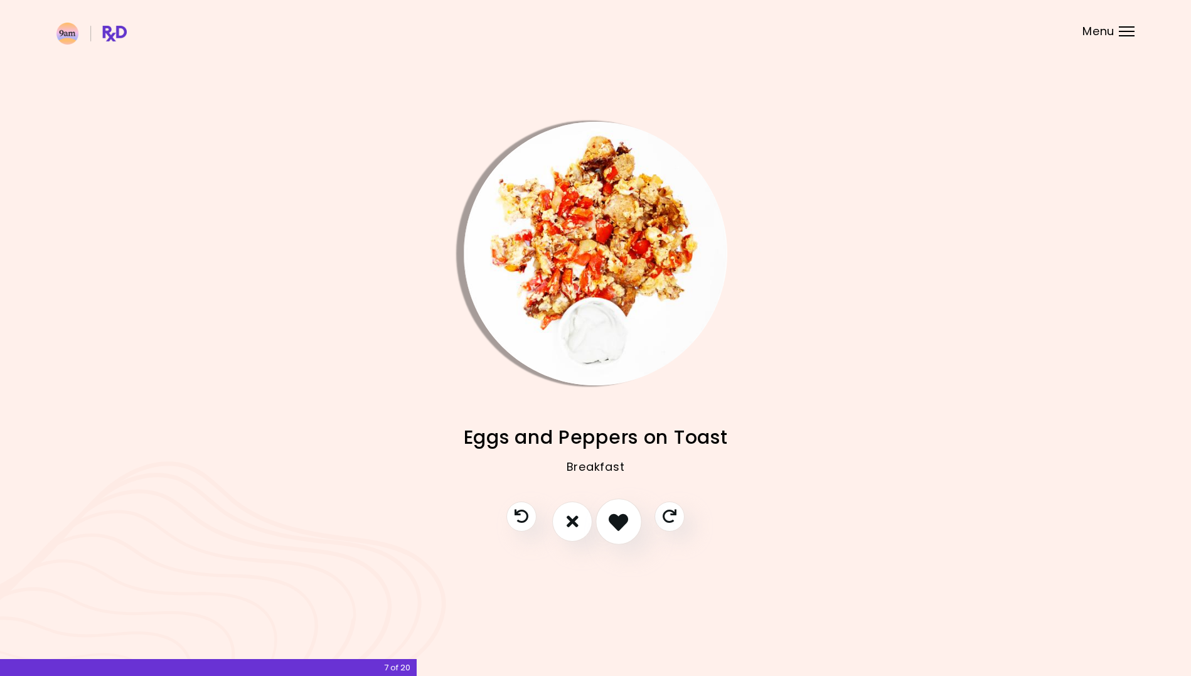
click at [614, 522] on icon "I like this recipe" at bounding box center [618, 520] width 19 height 19
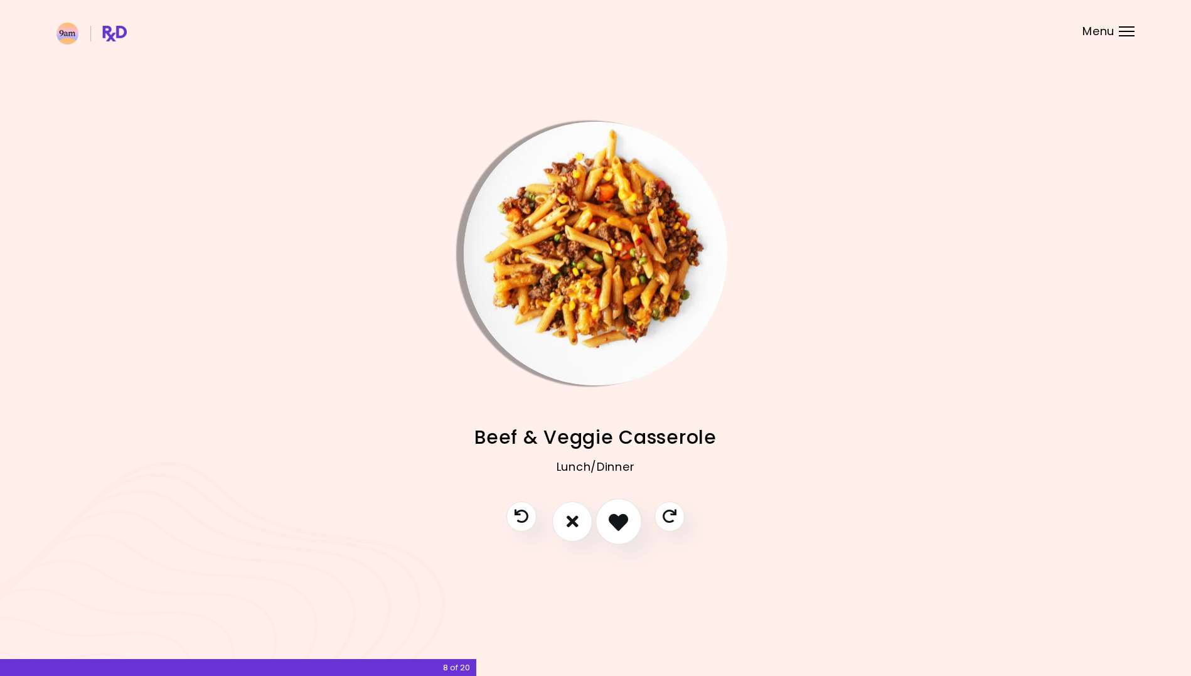
click at [614, 522] on icon "I like this recipe" at bounding box center [618, 520] width 19 height 19
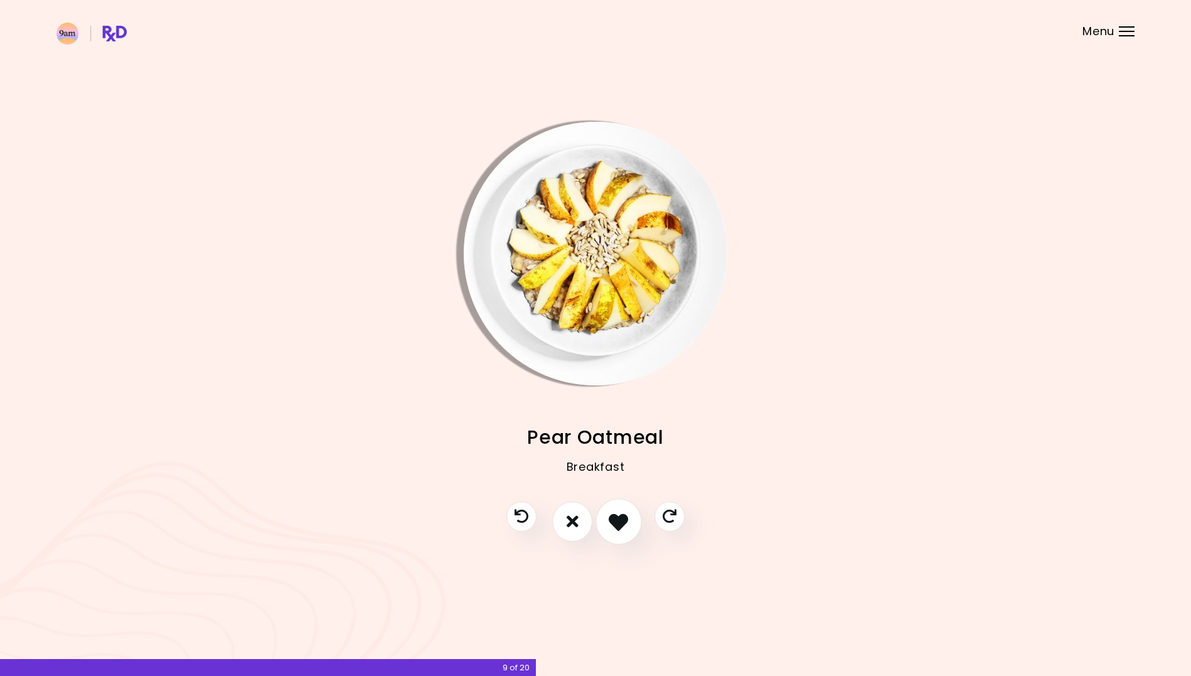
click at [614, 522] on icon "I like this recipe" at bounding box center [618, 520] width 19 height 19
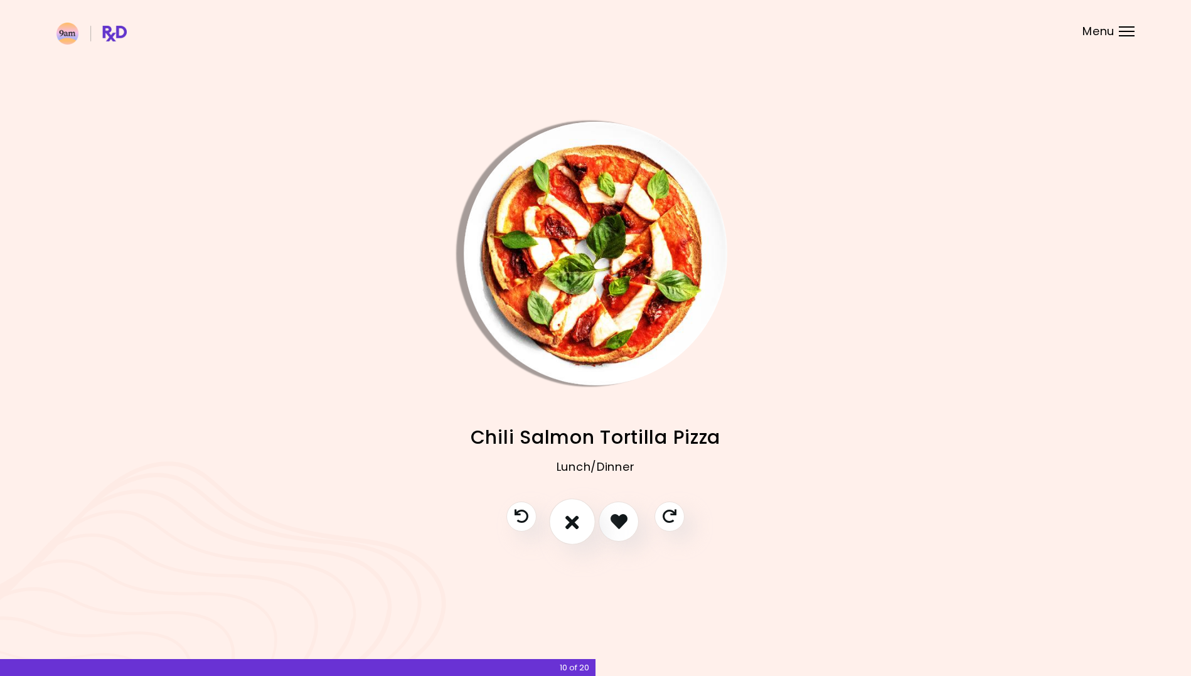
click at [575, 520] on icon "I don't like this recipe" at bounding box center [572, 520] width 14 height 19
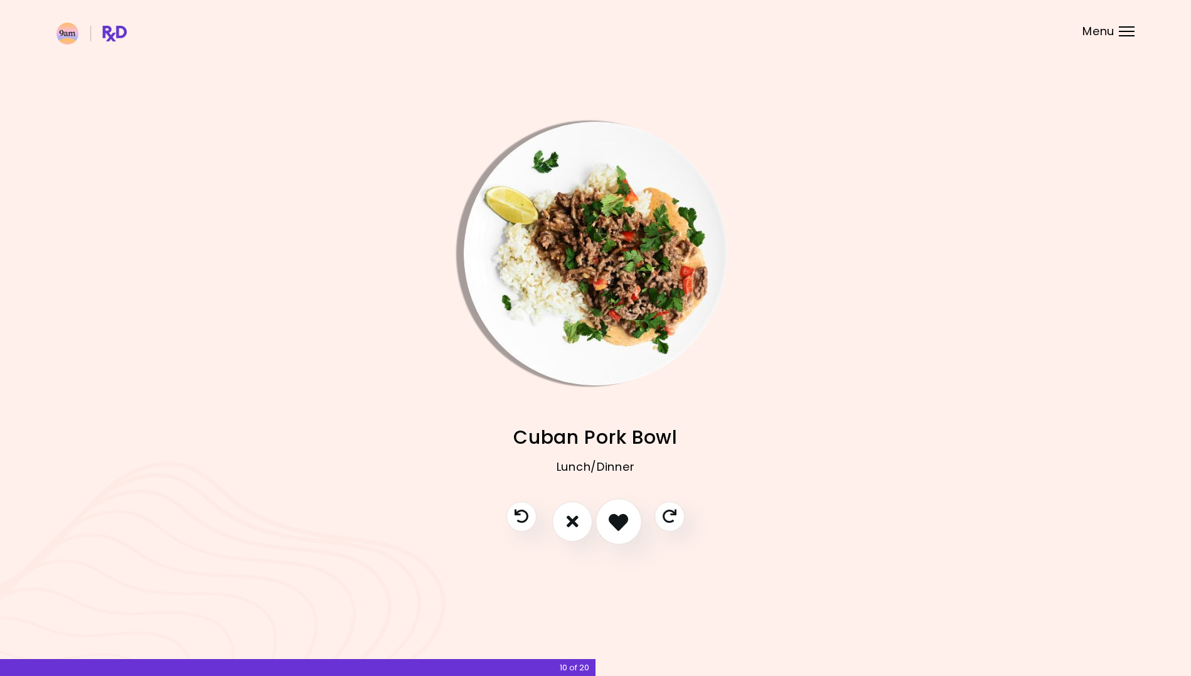
click at [622, 523] on icon "I like this recipe" at bounding box center [618, 520] width 19 height 19
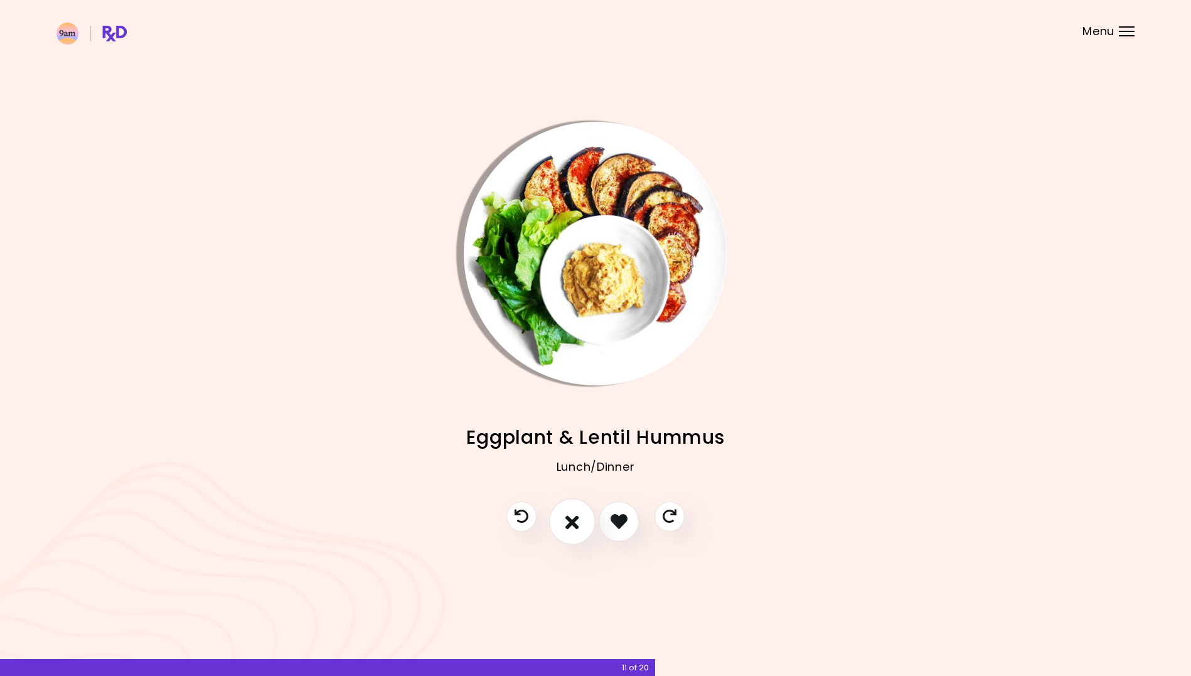
click at [573, 521] on icon "I don't like this recipe" at bounding box center [572, 520] width 14 height 19
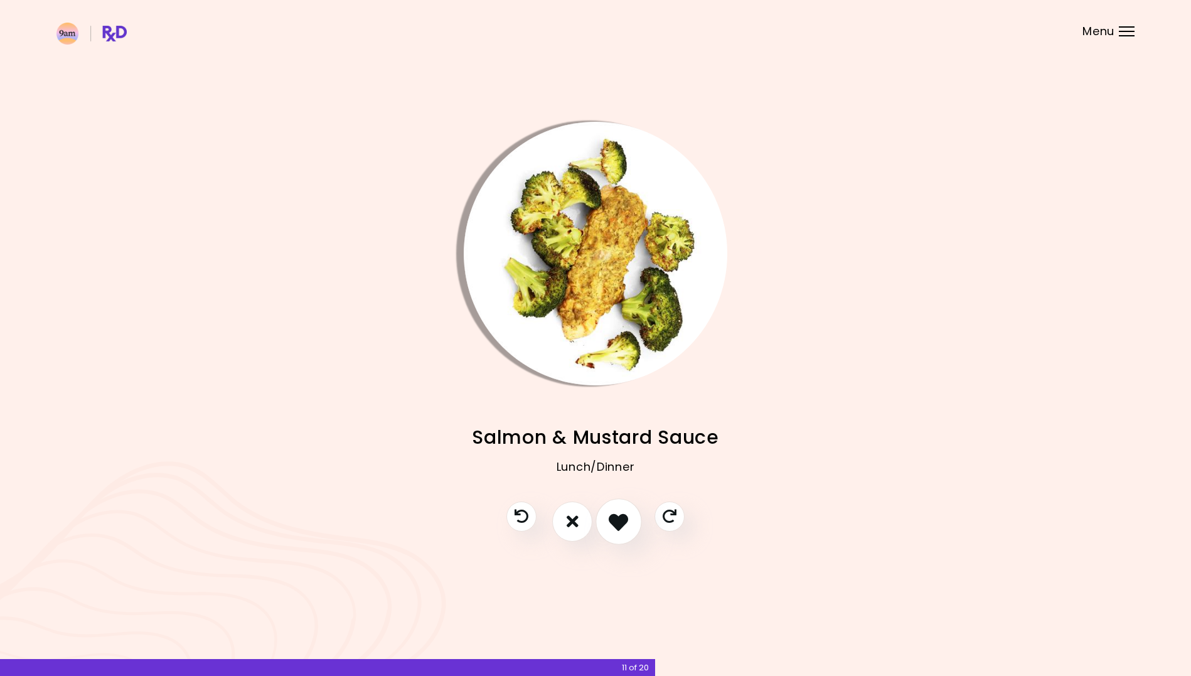
click at [618, 527] on icon "I like this recipe" at bounding box center [618, 520] width 19 height 19
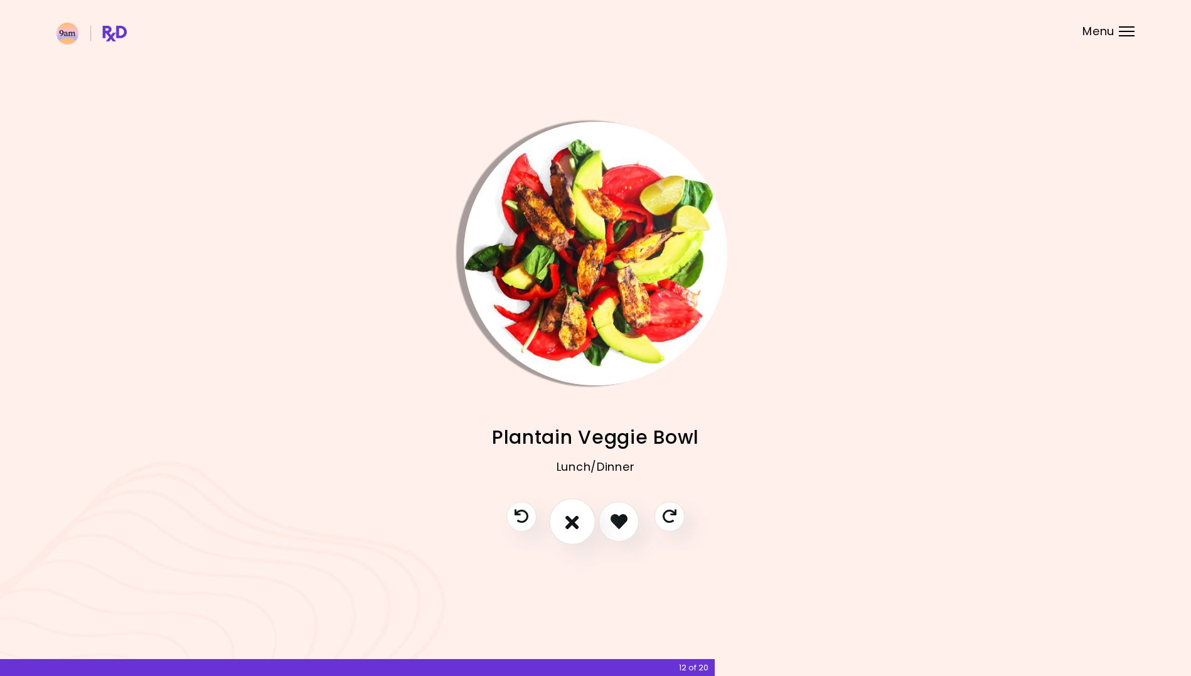
click at [582, 519] on button "I don't like this recipe" at bounding box center [572, 521] width 46 height 46
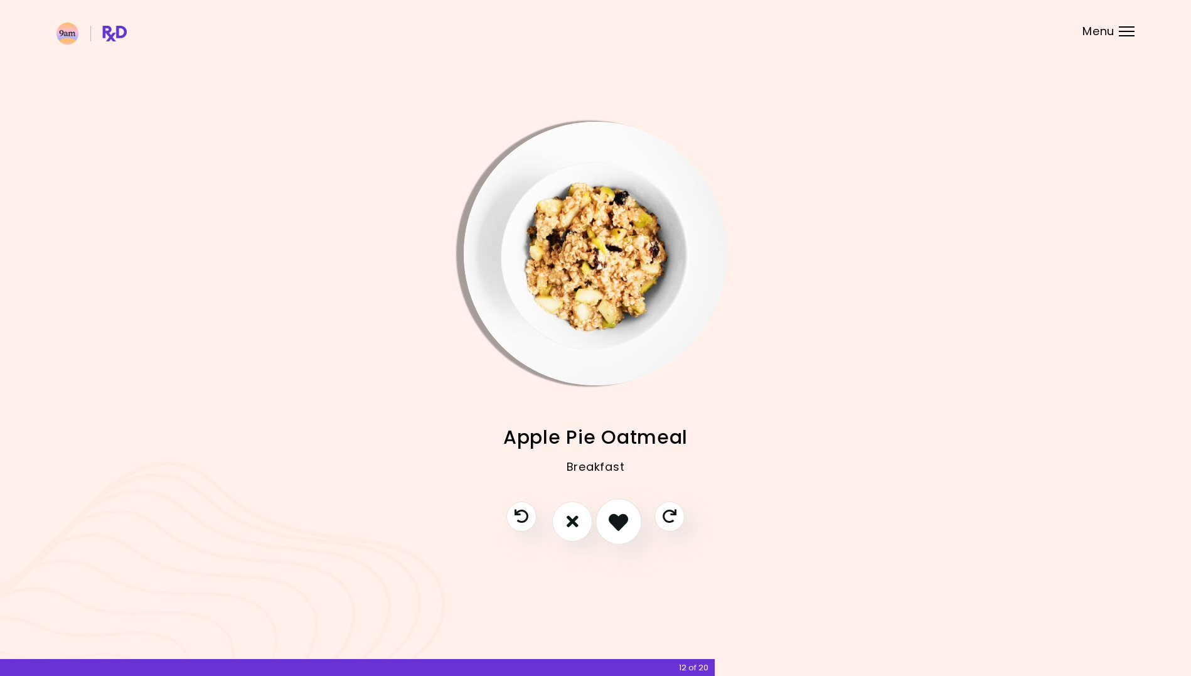
click at [615, 520] on icon "I like this recipe" at bounding box center [618, 520] width 19 height 19
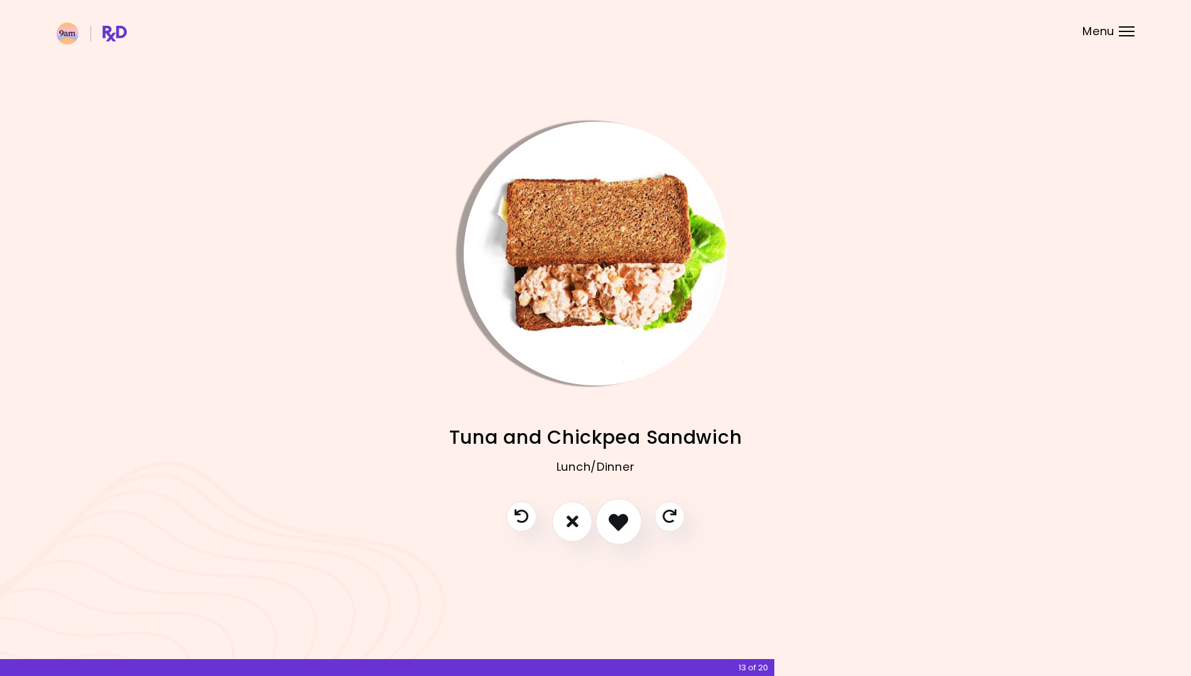
click at [612, 518] on icon "I like this recipe" at bounding box center [618, 520] width 19 height 19
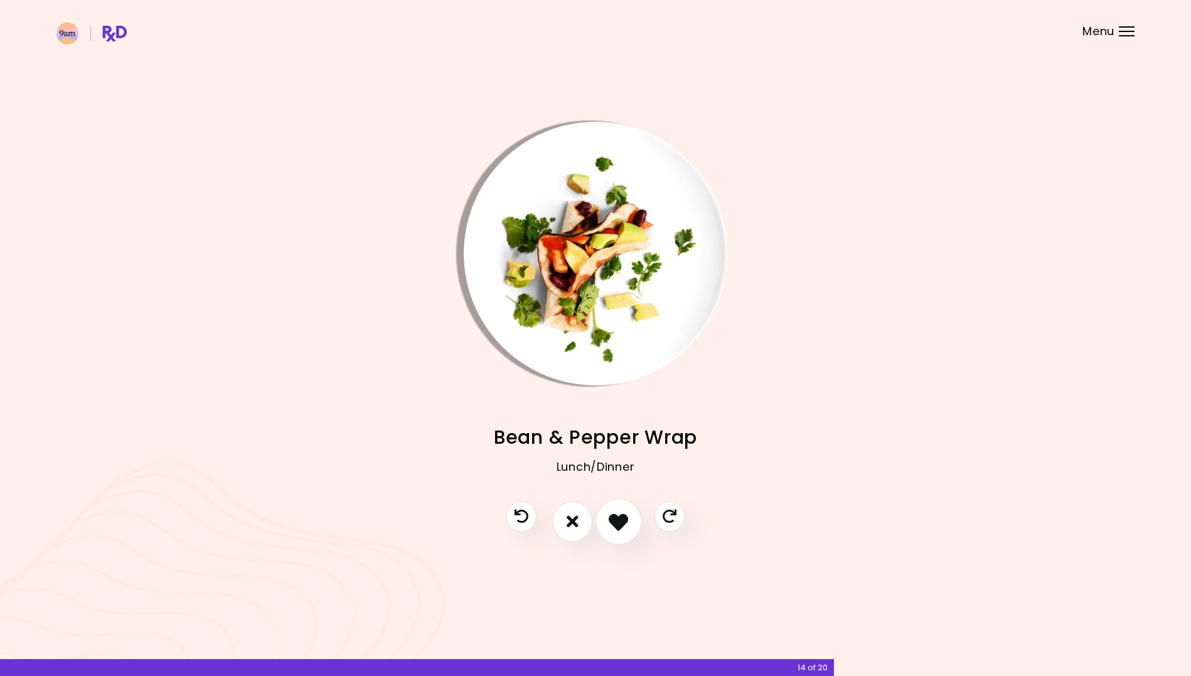
click at [612, 518] on icon "I like this recipe" at bounding box center [618, 520] width 19 height 19
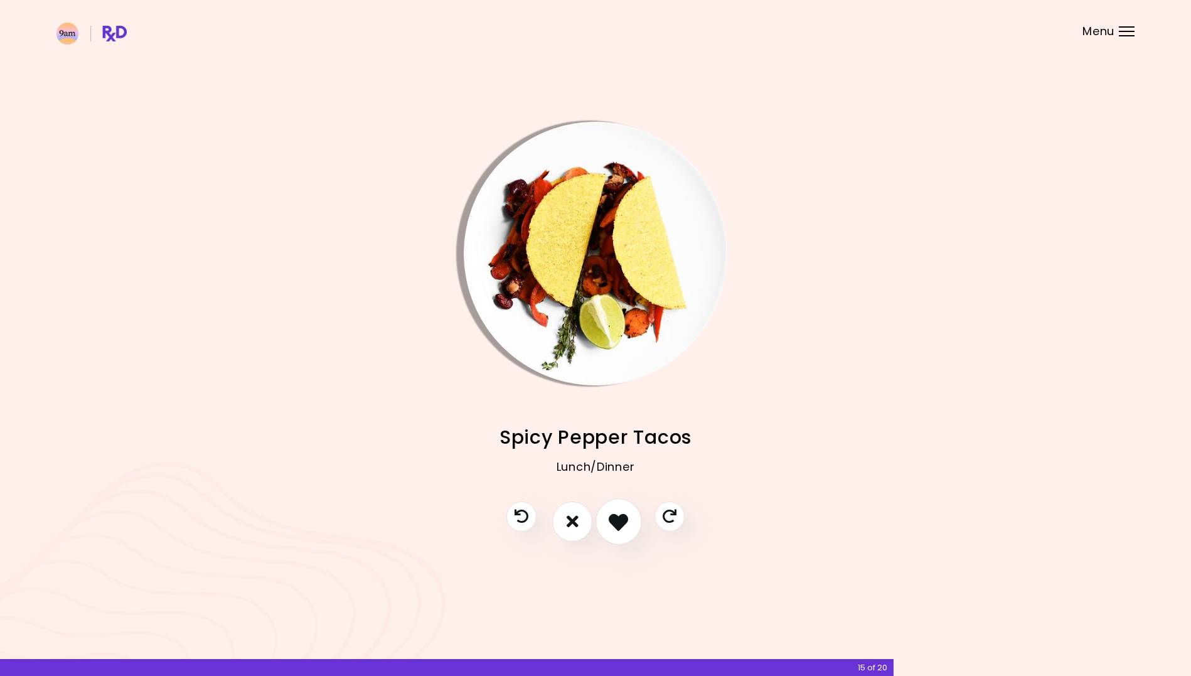
click at [612, 518] on icon "I like this recipe" at bounding box center [618, 520] width 19 height 19
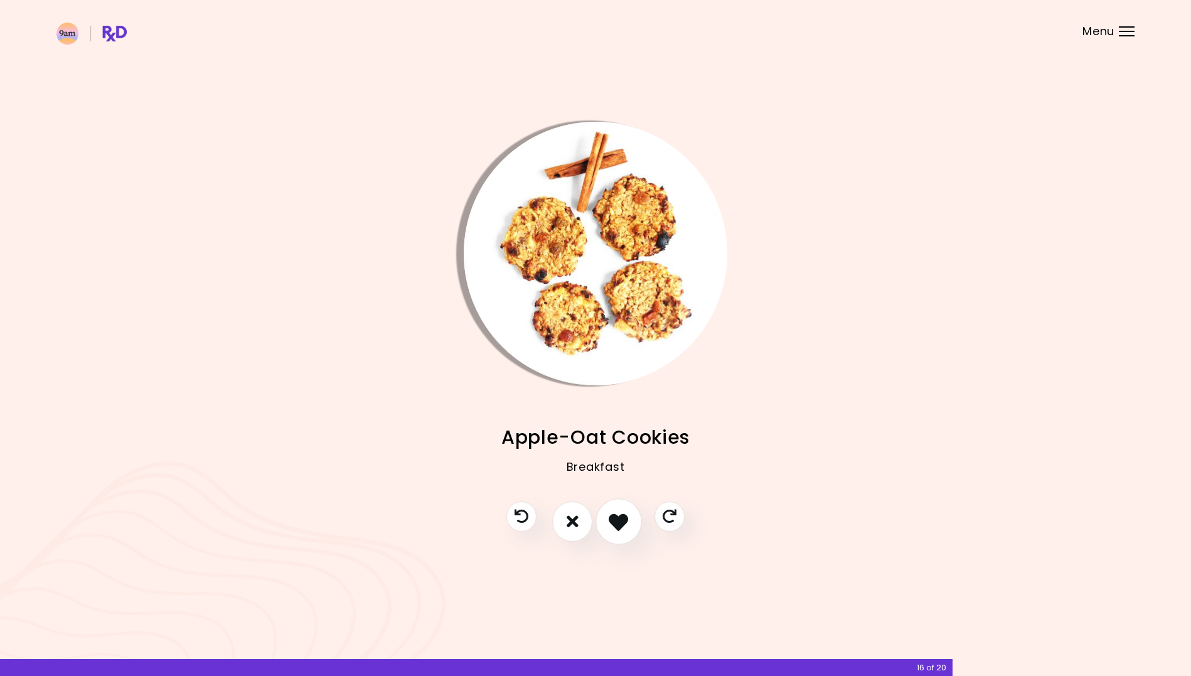
click at [612, 518] on icon "I like this recipe" at bounding box center [618, 520] width 19 height 19
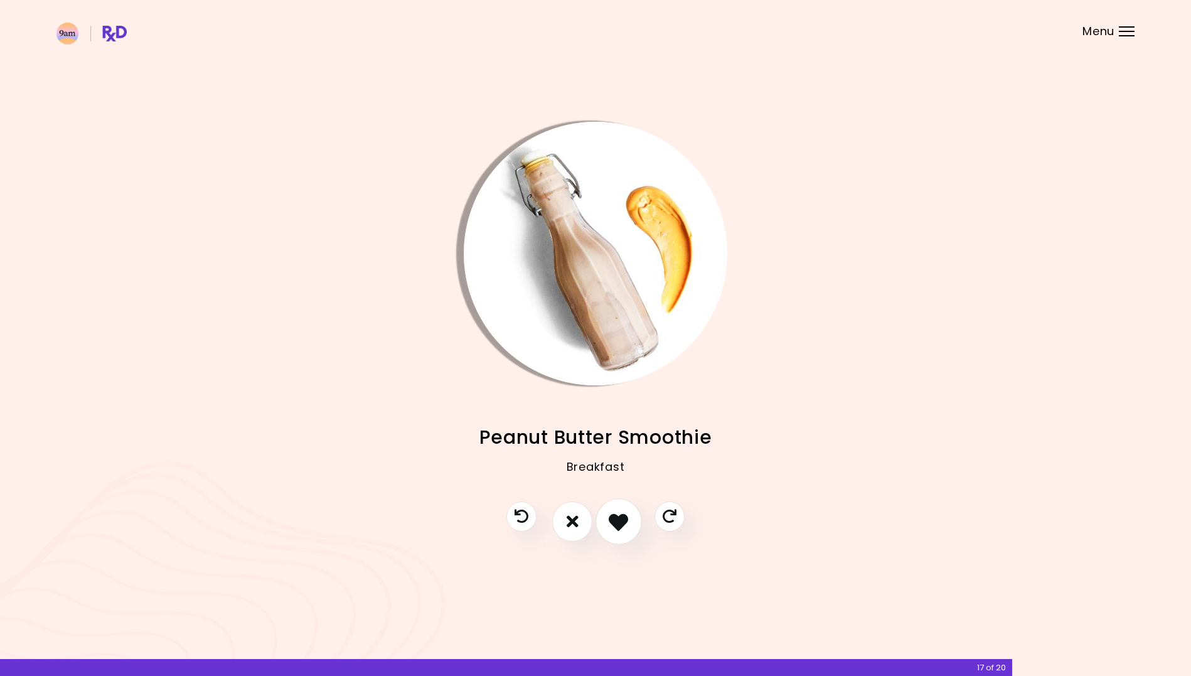
click at [612, 518] on icon "I like this recipe" at bounding box center [618, 520] width 19 height 19
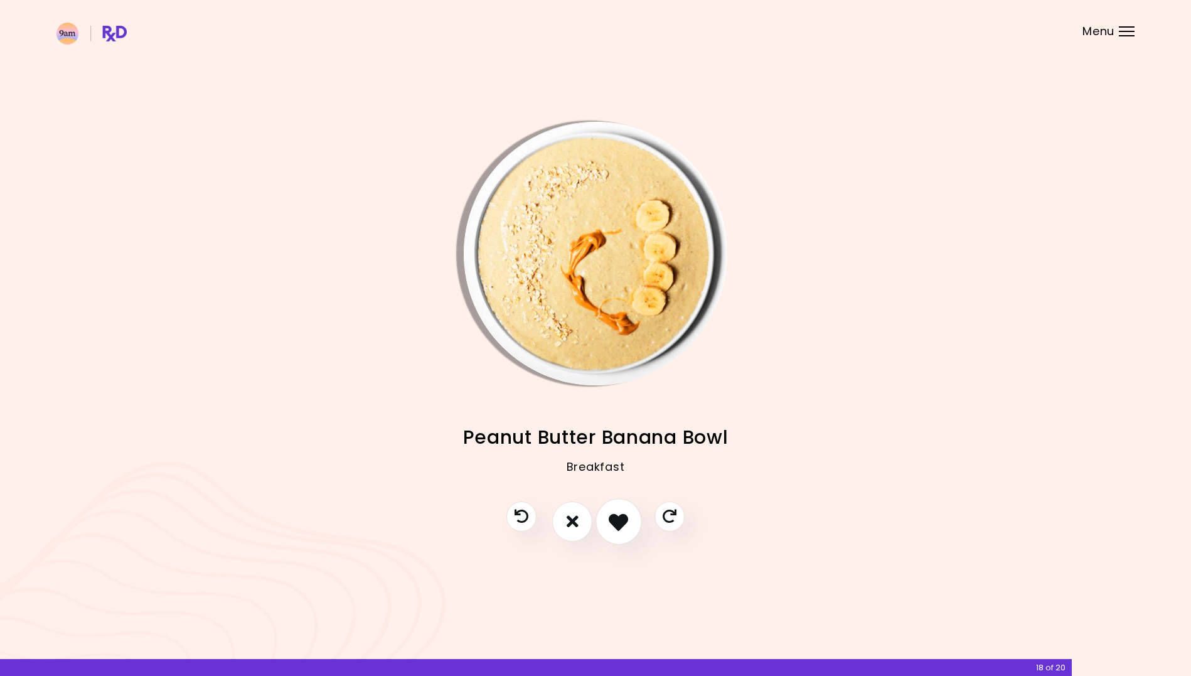
click at [613, 518] on icon "I like this recipe" at bounding box center [618, 520] width 19 height 19
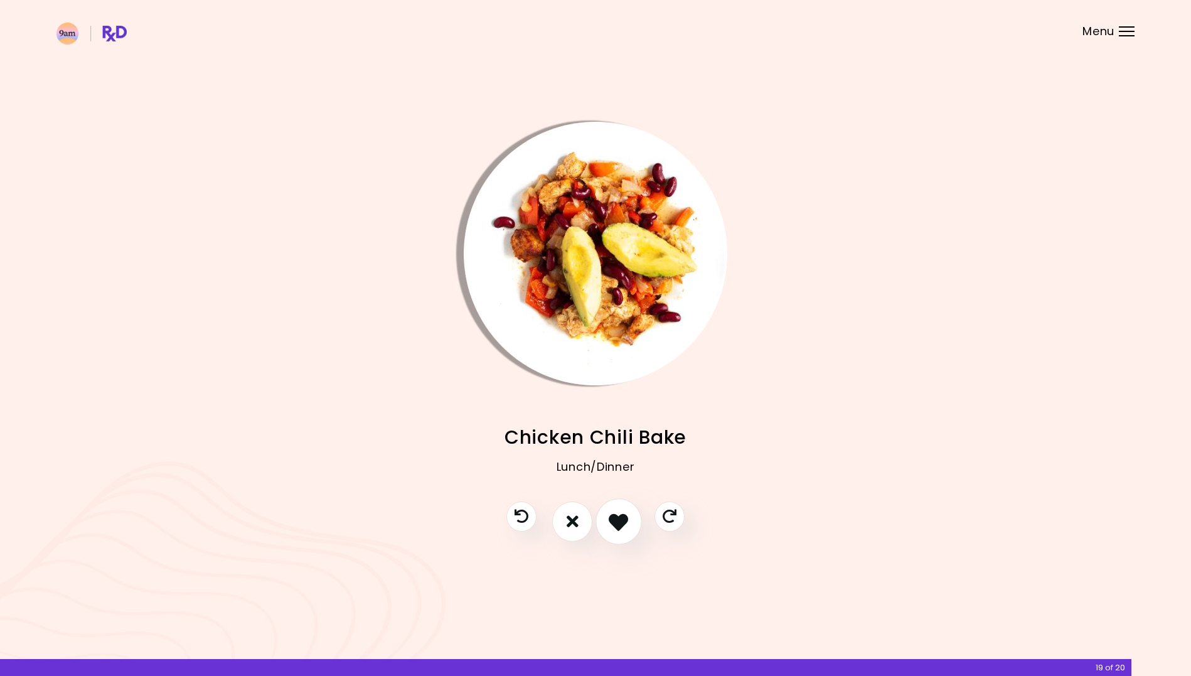
click at [613, 518] on icon "I like this recipe" at bounding box center [618, 520] width 19 height 19
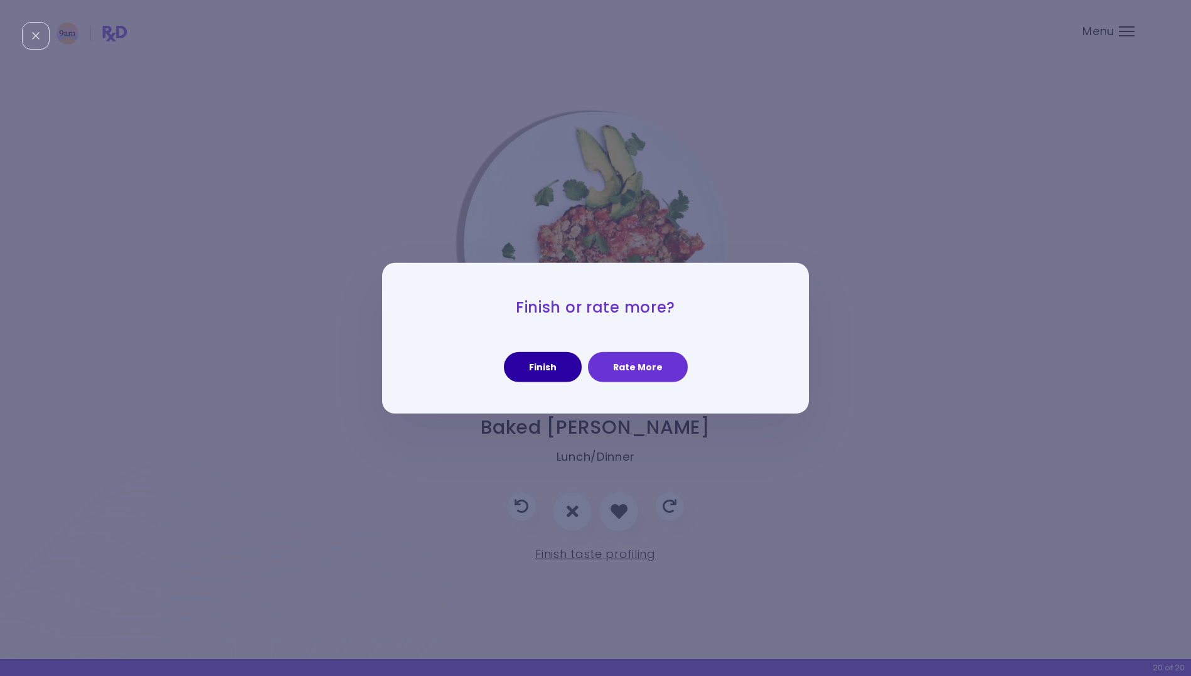
click at [543, 370] on button "Finish" at bounding box center [543, 367] width 78 height 30
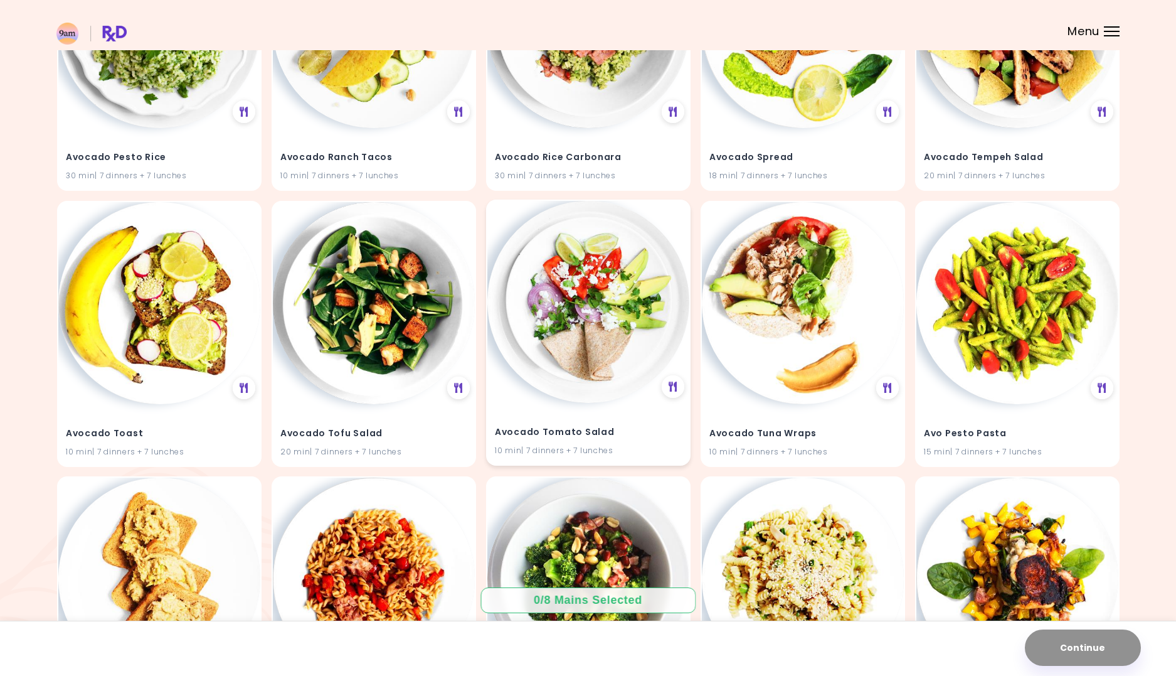
scroll to position [1654, 0]
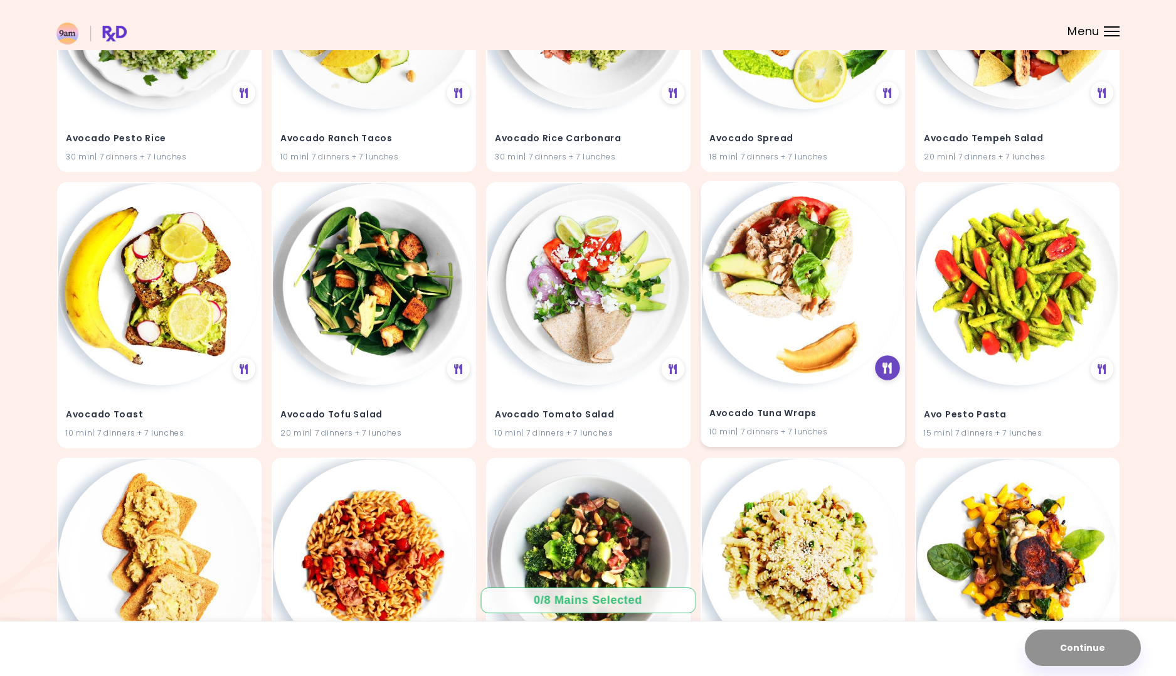
click at [889, 362] on icon at bounding box center [887, 367] width 9 height 11
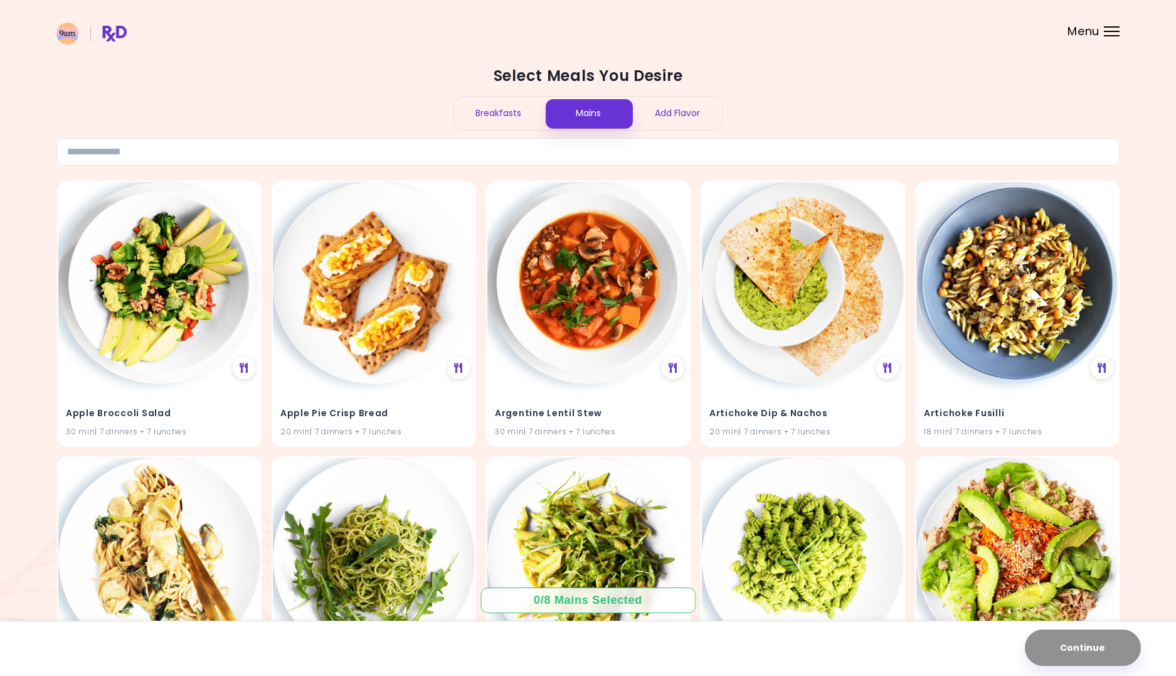
click at [506, 115] on div "Breakfasts" at bounding box center [499, 113] width 90 height 33
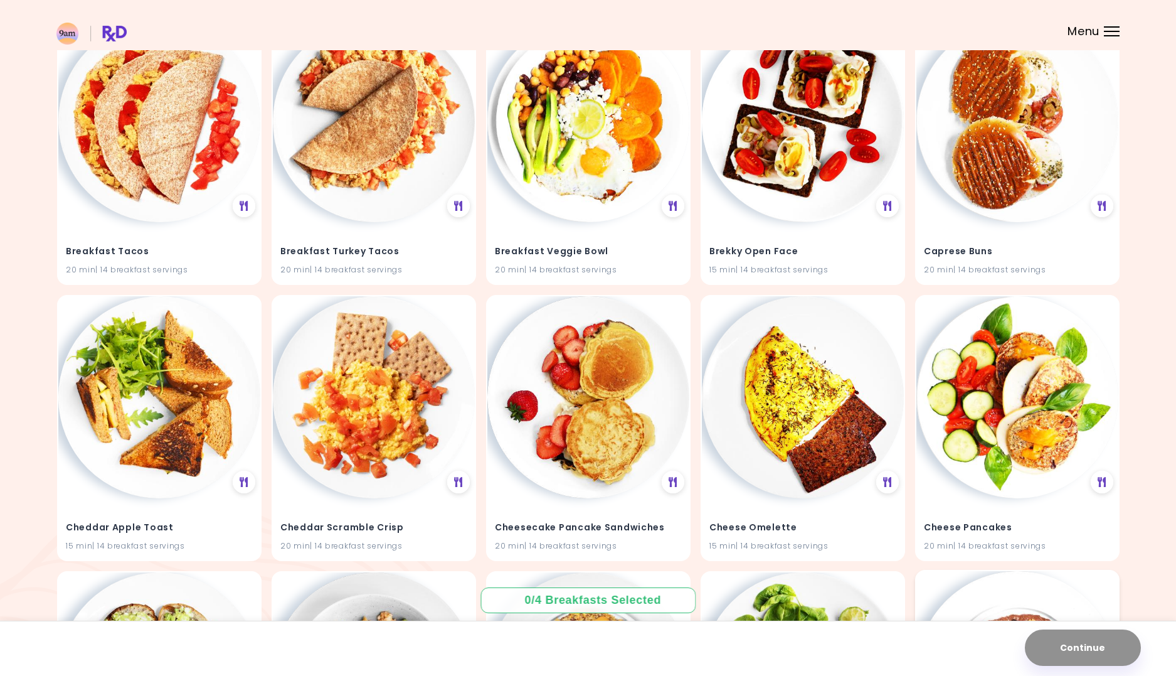
scroll to position [3296, 0]
